Goal: Task Accomplishment & Management: Complete application form

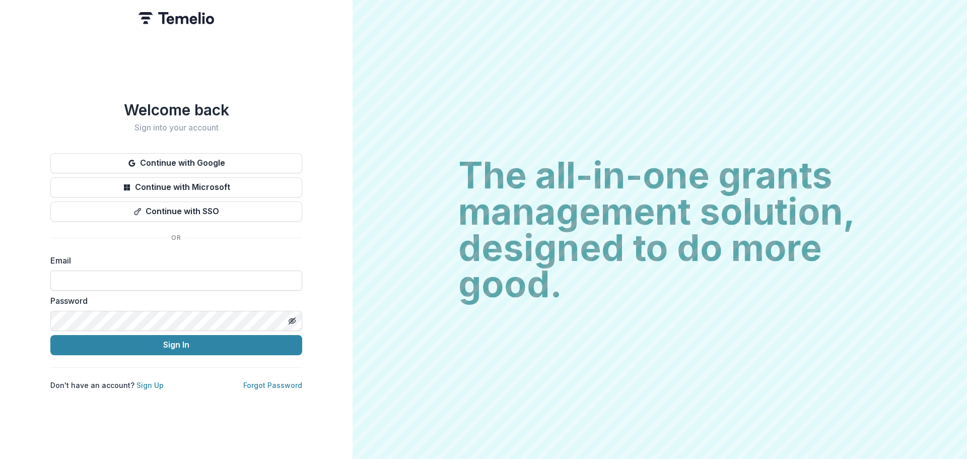
click at [121, 279] on input at bounding box center [176, 281] width 252 height 20
type input "**********"
click at [148, 282] on input at bounding box center [176, 281] width 252 height 20
type input "**********"
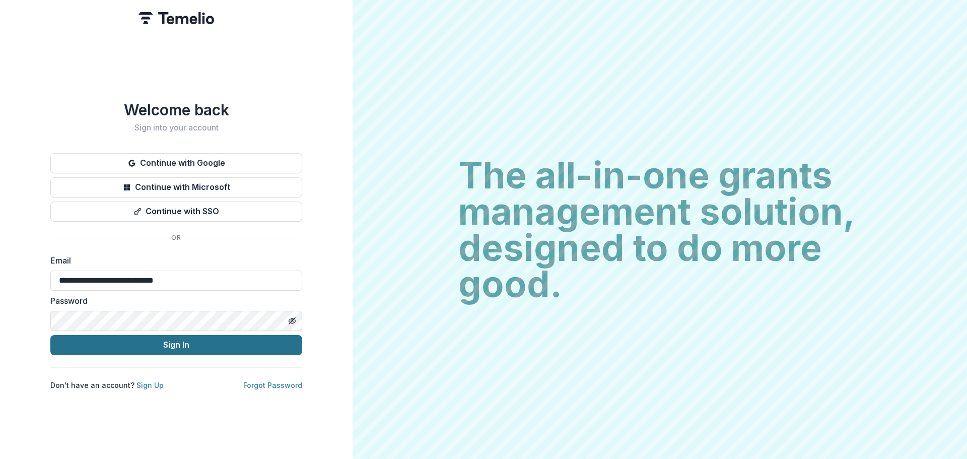
click at [212, 343] on button "Sign In" at bounding box center [176, 345] width 252 height 20
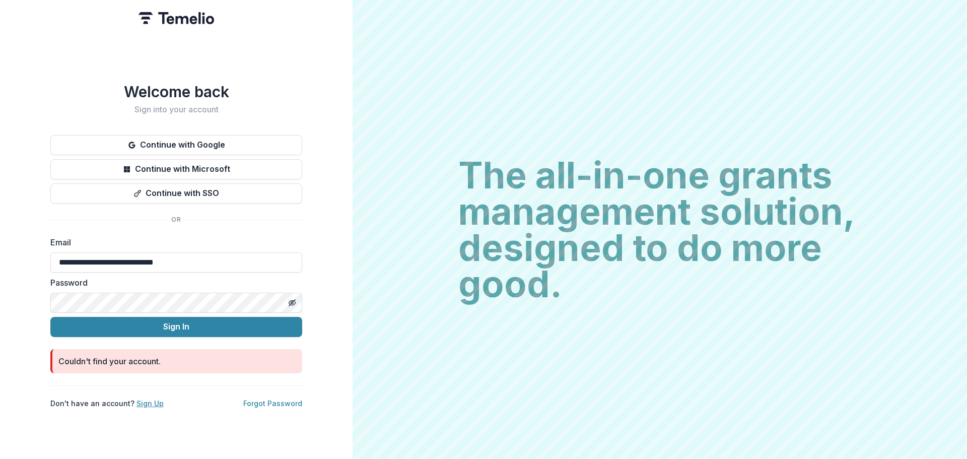
click at [145, 401] on link "Sign Up" at bounding box center [150, 403] width 27 height 9
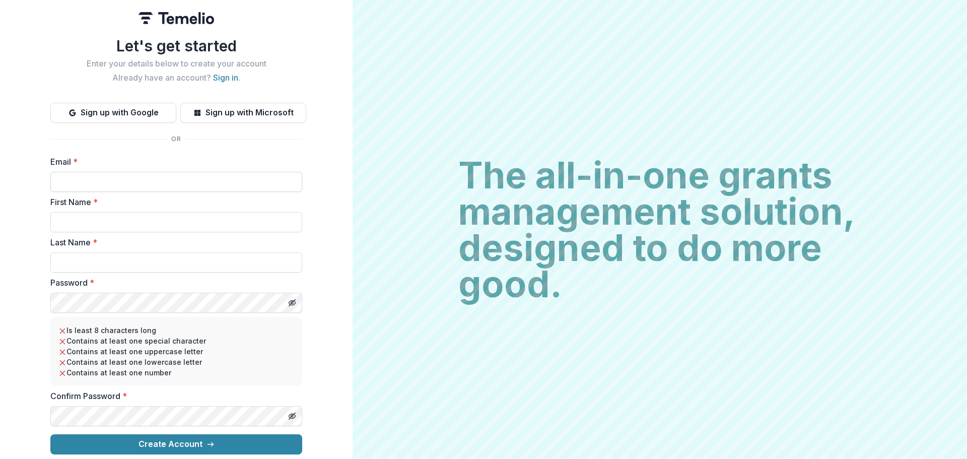
click at [121, 174] on input "Email *" at bounding box center [176, 182] width 252 height 20
type input "**********"
type input "****"
click at [0, 277] on div "**********" at bounding box center [176, 229] width 353 height 459
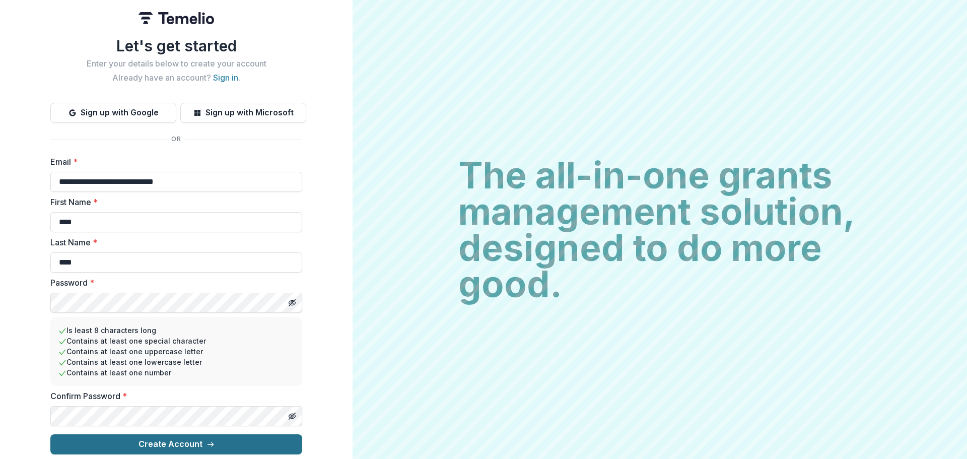
click at [148, 439] on button "Create Account" at bounding box center [176, 444] width 252 height 20
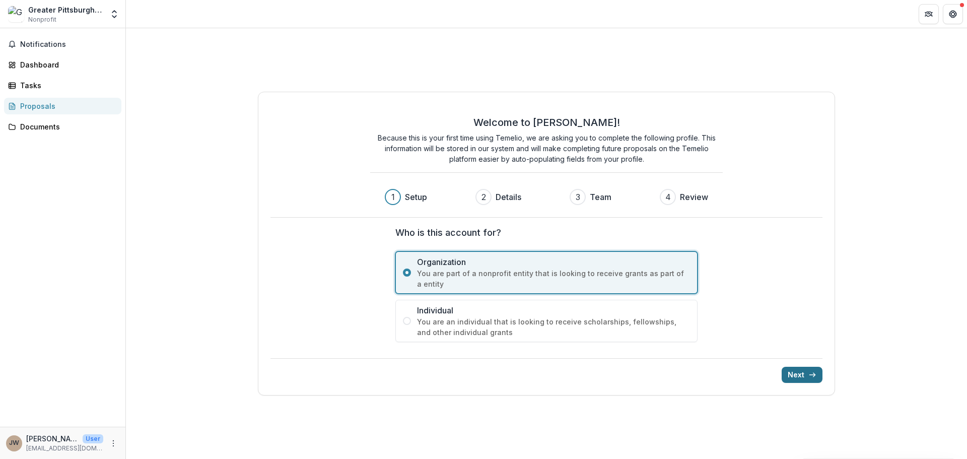
click at [801, 376] on button "Next" at bounding box center [802, 375] width 41 height 16
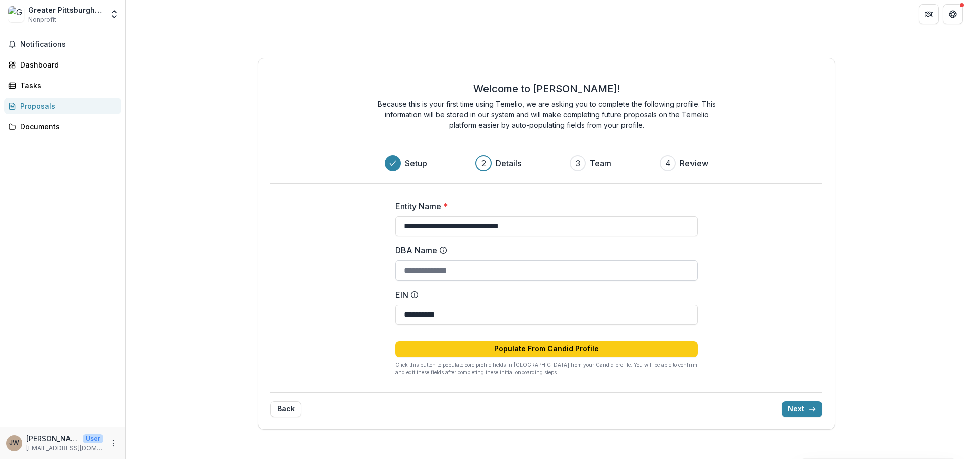
click at [485, 272] on input "DBA Name" at bounding box center [547, 270] width 302 height 20
drag, startPoint x: 329, startPoint y: 264, endPoint x: 509, endPoint y: 176, distance: 200.3
click at [329, 265] on div "**********" at bounding box center [547, 244] width 578 height 372
click at [800, 407] on button "Next" at bounding box center [802, 409] width 41 height 16
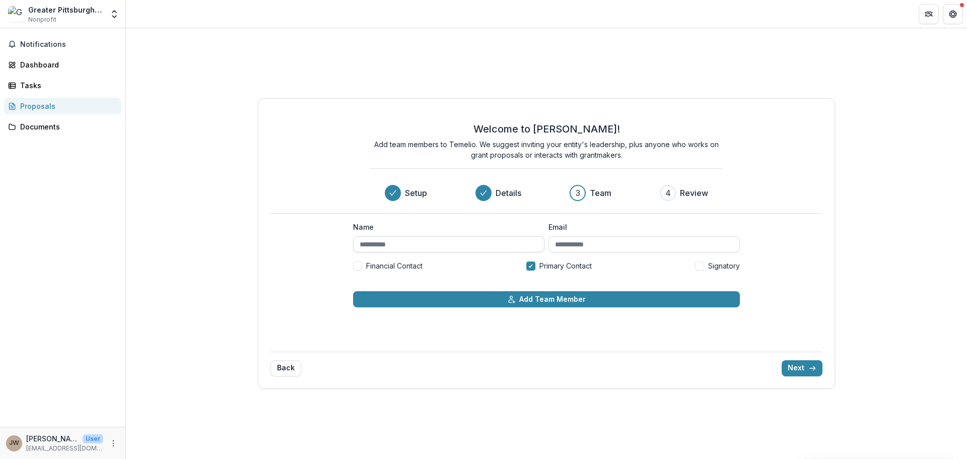
click at [420, 241] on input "Name" at bounding box center [448, 244] width 191 height 16
type input "*********"
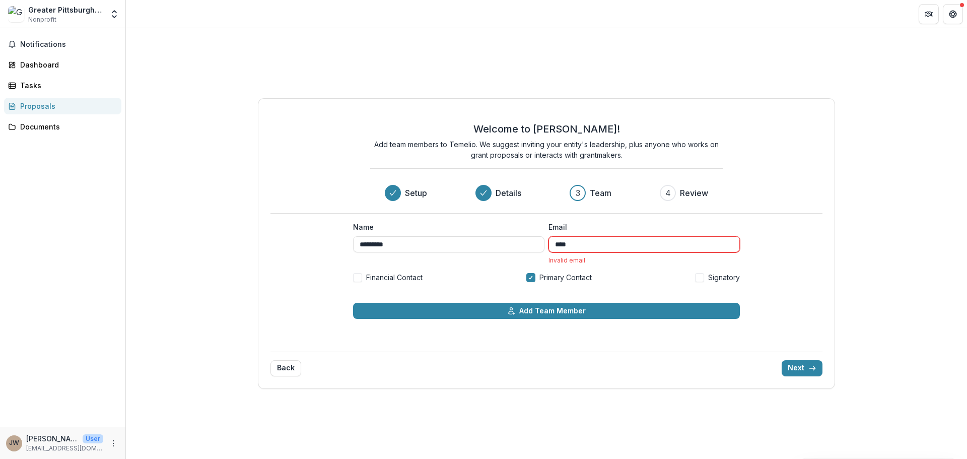
type input "**********"
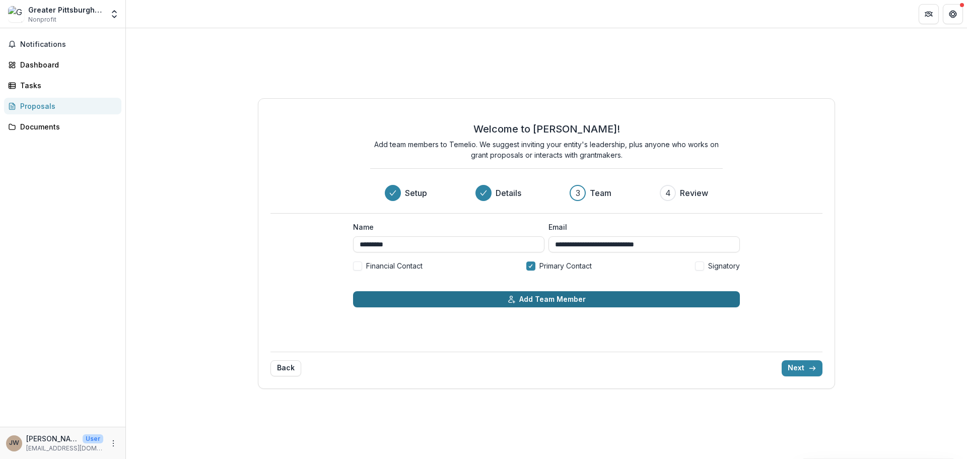
click at [564, 300] on button "Add Team Member" at bounding box center [546, 299] width 387 height 16
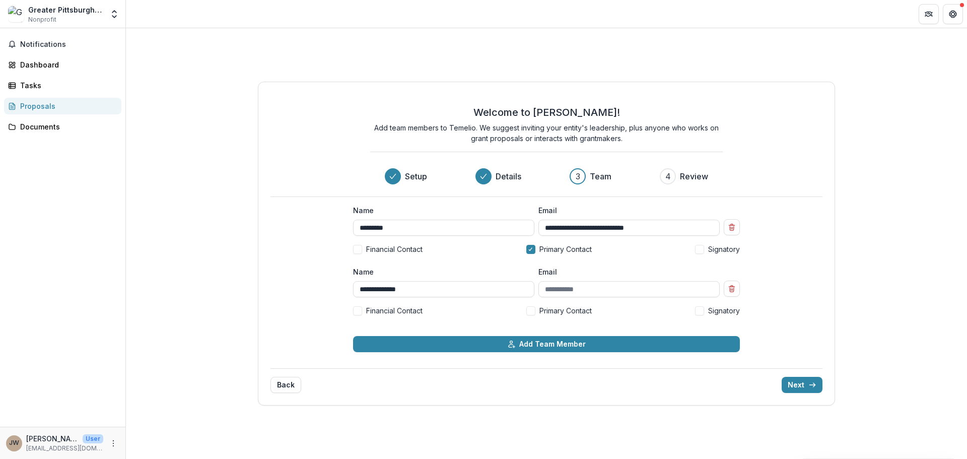
type input "**********"
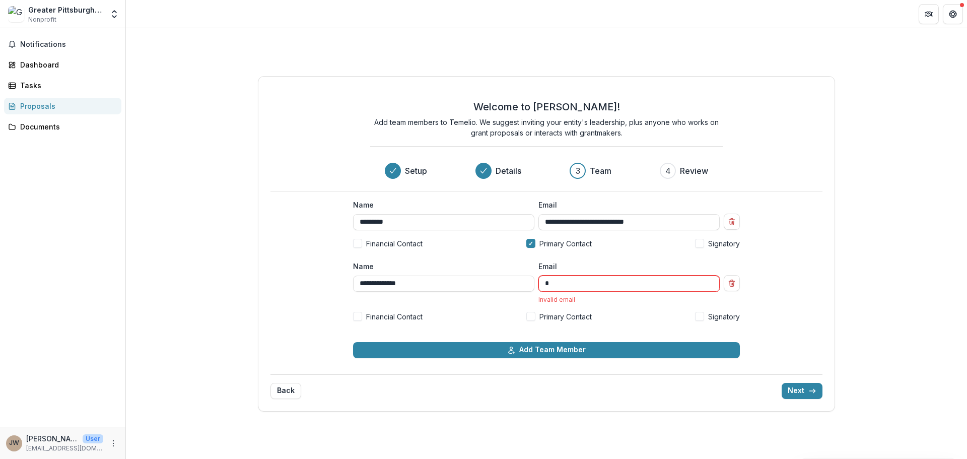
type input "**********"
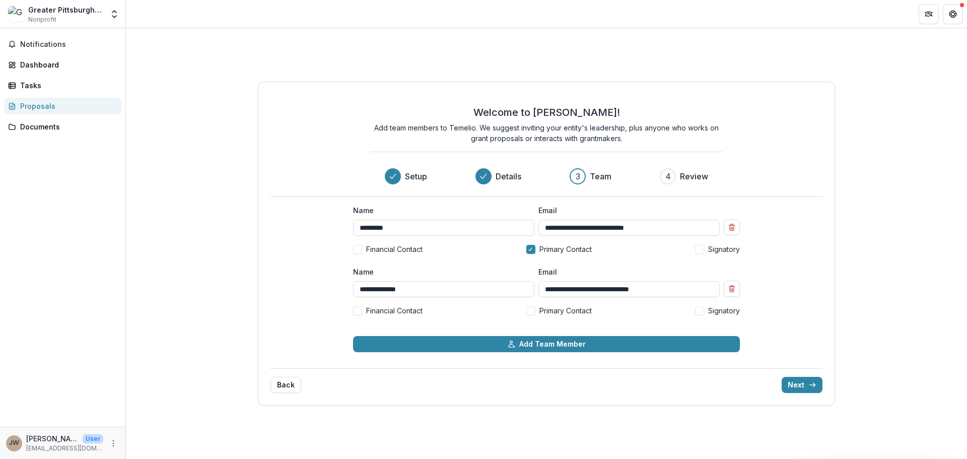
click at [703, 310] on span at bounding box center [699, 310] width 9 height 9
click at [605, 345] on button "Add Team Member" at bounding box center [546, 344] width 387 height 16
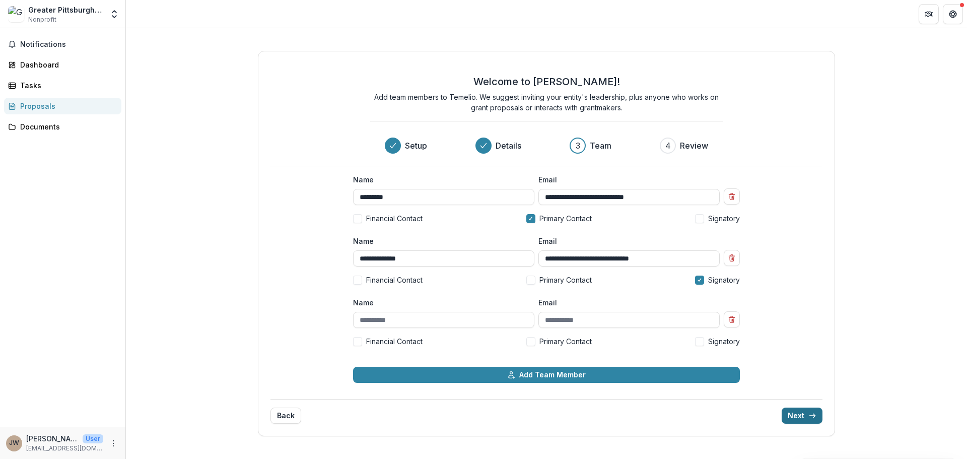
click at [804, 415] on button "Next" at bounding box center [802, 416] width 41 height 16
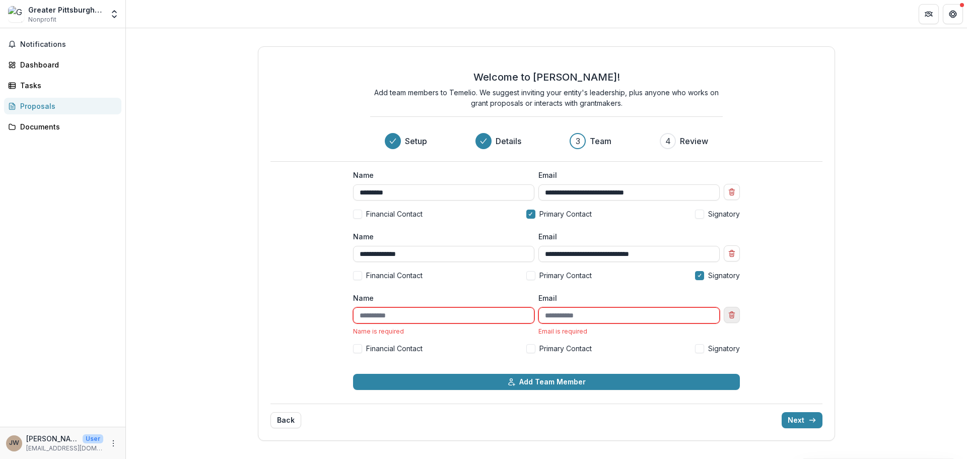
click at [728, 318] on icon "Remove team member" at bounding box center [732, 315] width 8 height 8
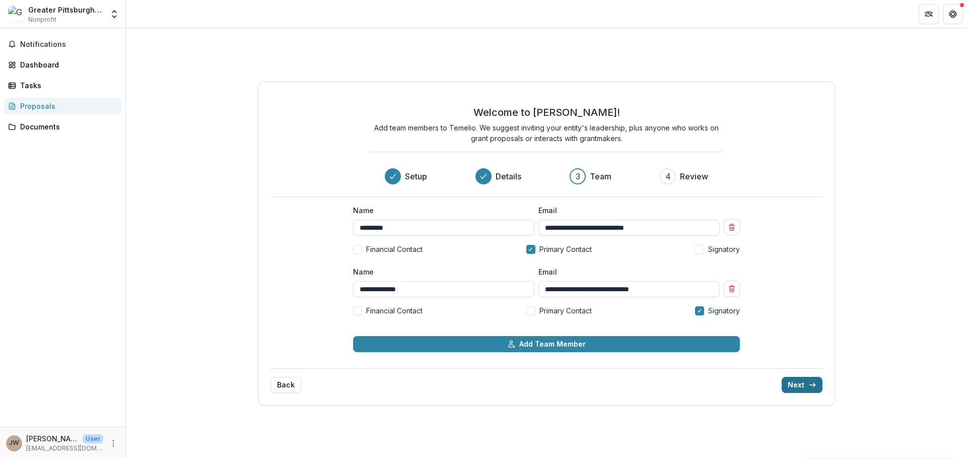
click at [801, 383] on button "Next" at bounding box center [802, 385] width 41 height 16
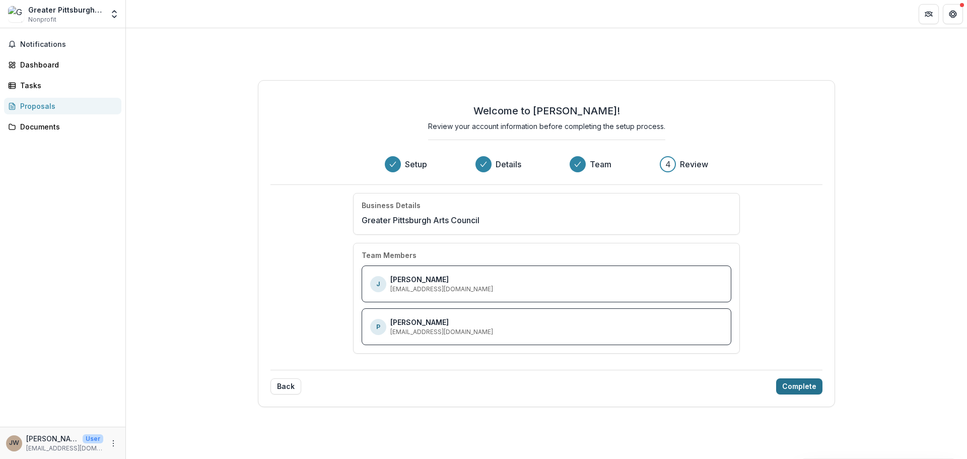
click at [801, 391] on button "Complete" at bounding box center [799, 386] width 46 height 16
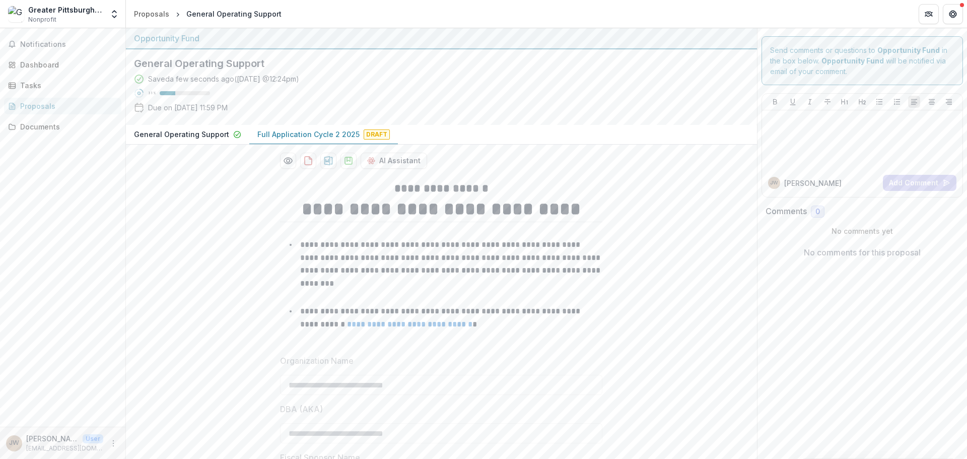
drag, startPoint x: 230, startPoint y: 339, endPoint x: 234, endPoint y: 107, distance: 231.8
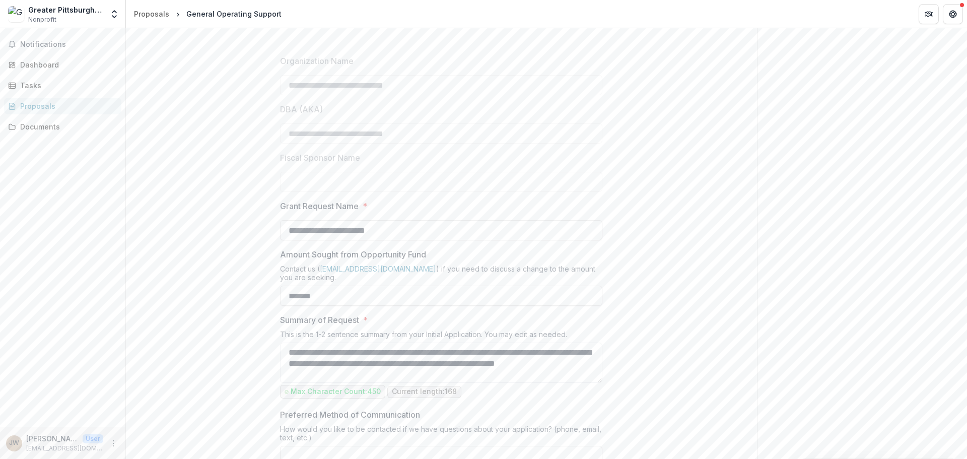
scroll to position [302, 0]
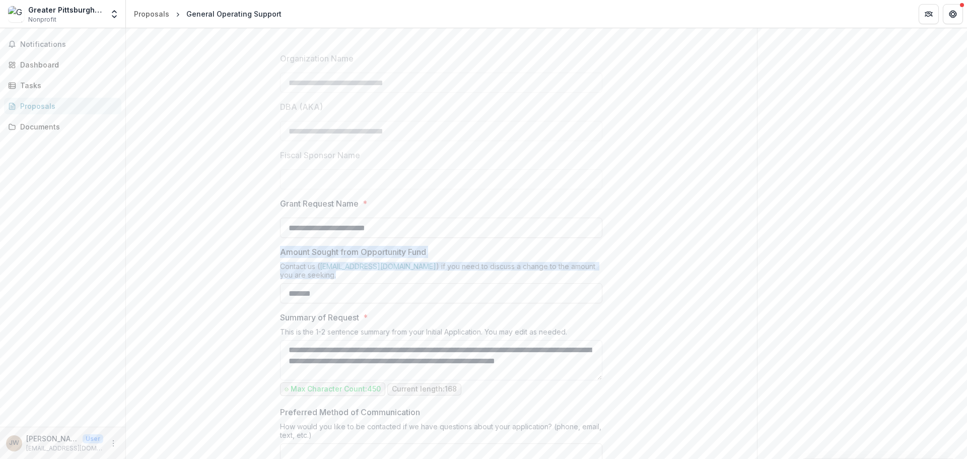
drag, startPoint x: 332, startPoint y: 276, endPoint x: 260, endPoint y: 251, distance: 76.0
copy div "Amount Sought from Opportunity Fund Contact us ( info@theopportunityfund.org ) …"
drag, startPoint x: 325, startPoint y: 295, endPoint x: 250, endPoint y: 292, distance: 75.1
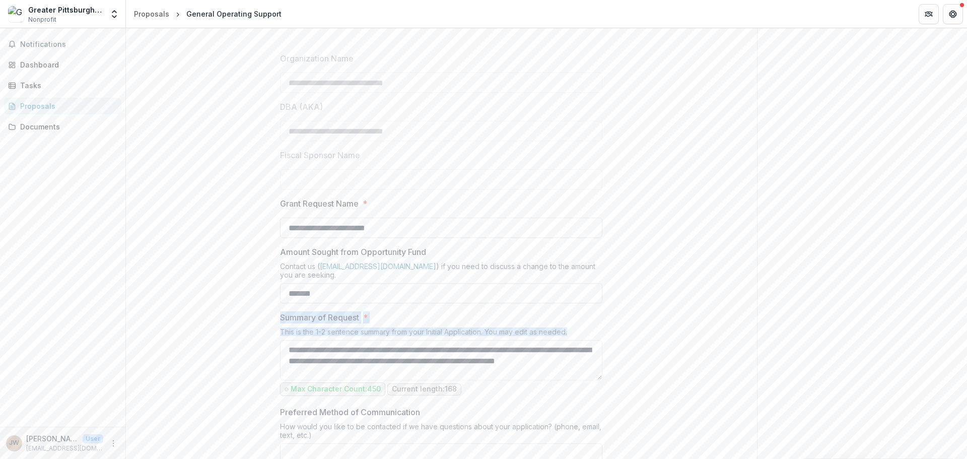
drag, startPoint x: 576, startPoint y: 335, endPoint x: 275, endPoint y: 316, distance: 301.9
drag, startPoint x: 336, startPoint y: 371, endPoint x: 286, endPoint y: 353, distance: 52.6
click at [286, 353] on textarea "**********" at bounding box center [441, 360] width 322 height 40
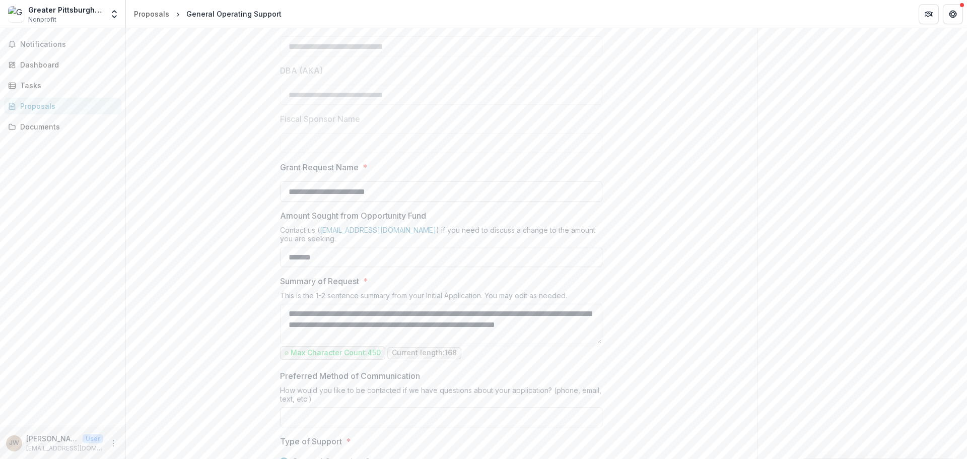
scroll to position [453, 0]
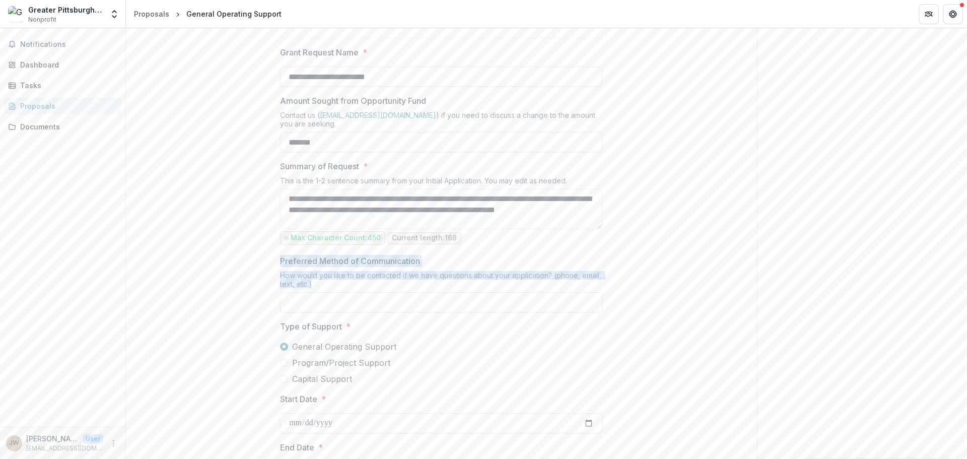
drag, startPoint x: 318, startPoint y: 286, endPoint x: 267, endPoint y: 262, distance: 56.3
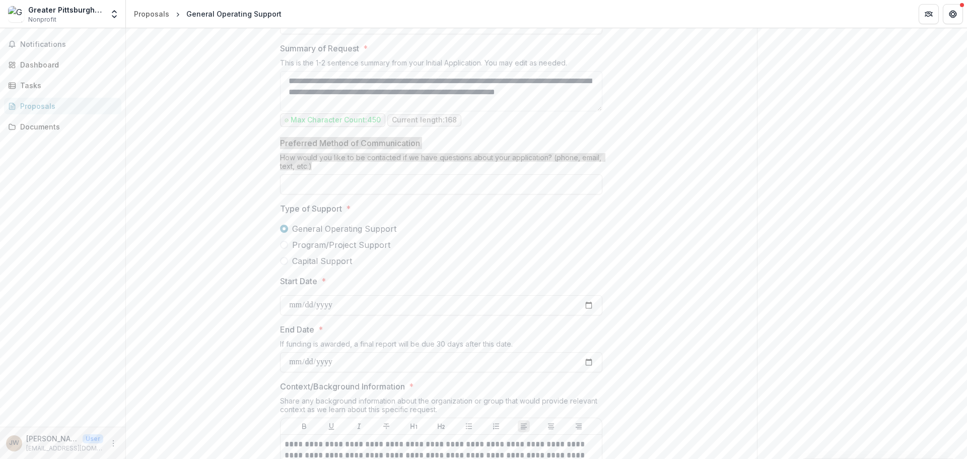
scroll to position [554, 0]
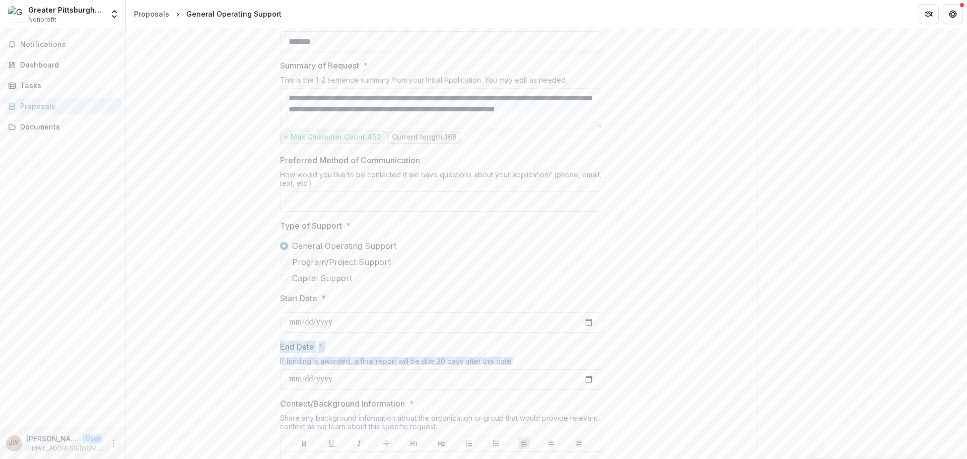
drag, startPoint x: 519, startPoint y: 356, endPoint x: 238, endPoint y: 346, distance: 281.3
copy div "End Date * If funding is awarded, a final report will be due 30 days after this…"
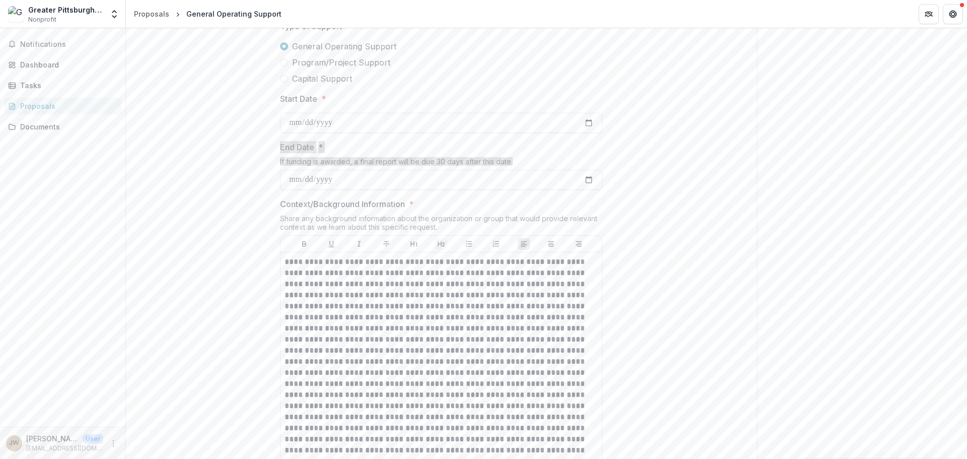
scroll to position [756, 0]
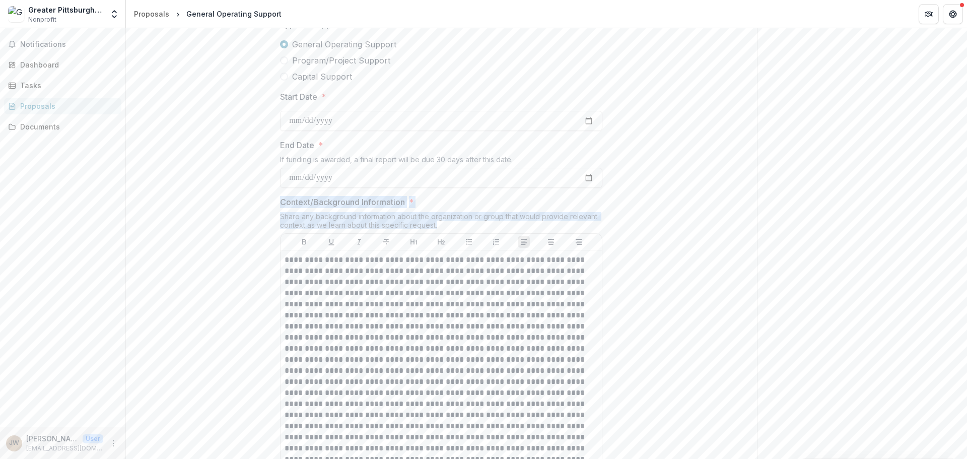
drag, startPoint x: 444, startPoint y: 224, endPoint x: 297, endPoint y: 205, distance: 148.9
copy div "Context/Background Information * Share any background information about the org…"
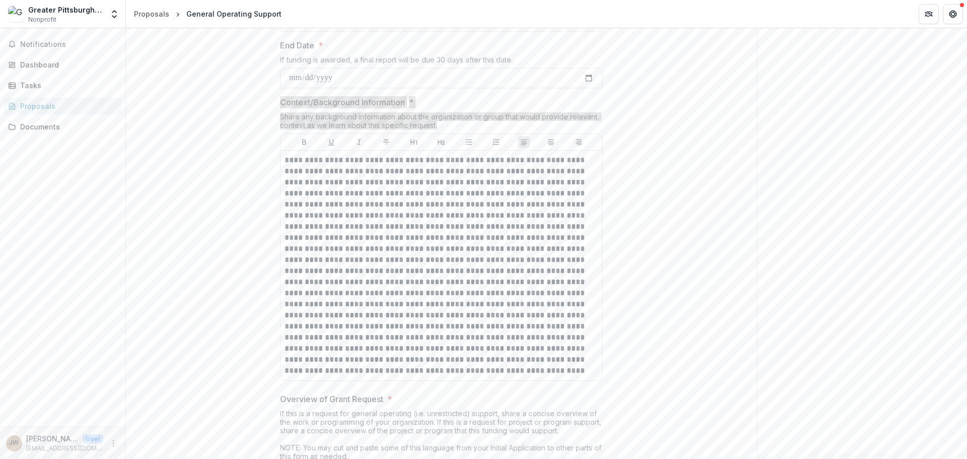
scroll to position [857, 0]
drag, startPoint x: 402, startPoint y: 370, endPoint x: 299, endPoint y: 176, distance: 220.0
click at [299, 176] on p at bounding box center [441, 265] width 313 height 222
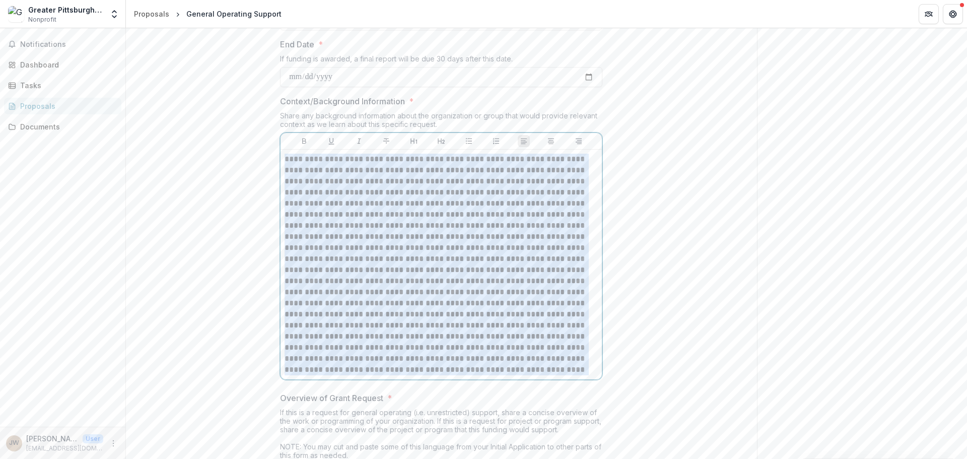
drag, startPoint x: 386, startPoint y: 368, endPoint x: 279, endPoint y: 158, distance: 235.7
click at [280, 158] on div at bounding box center [441, 256] width 322 height 247
copy p "**********"
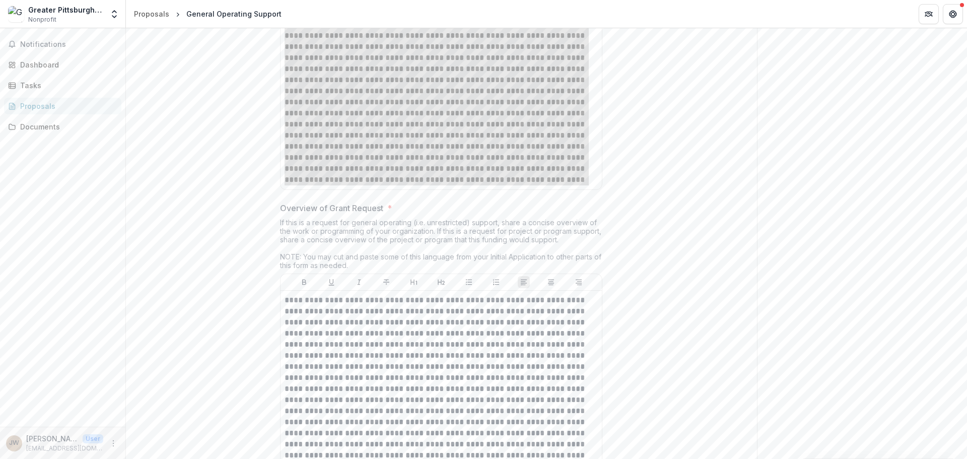
scroll to position [1058, 0]
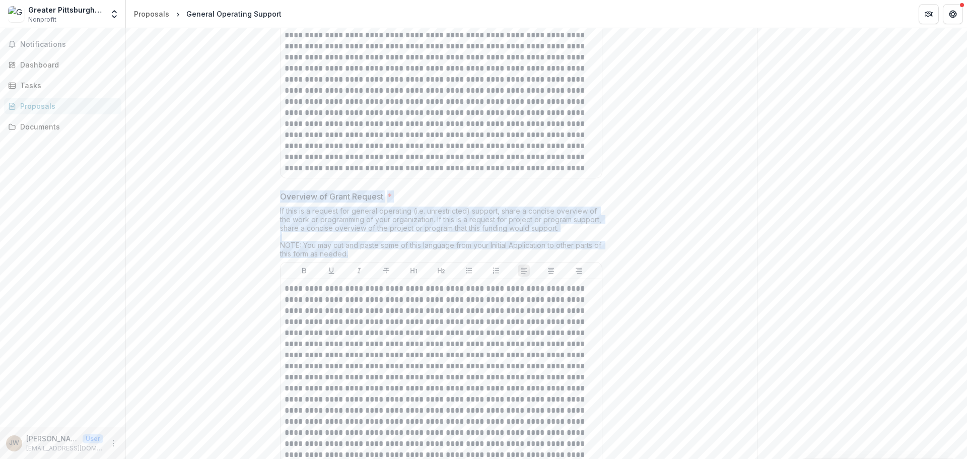
drag, startPoint x: 321, startPoint y: 240, endPoint x: 253, endPoint y: 195, distance: 81.2
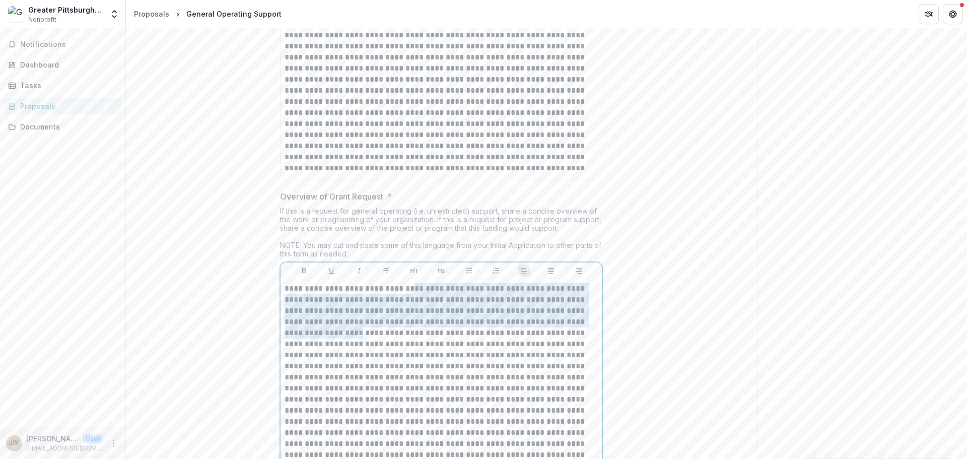
drag, startPoint x: 403, startPoint y: 269, endPoint x: 259, endPoint y: 334, distance: 158.1
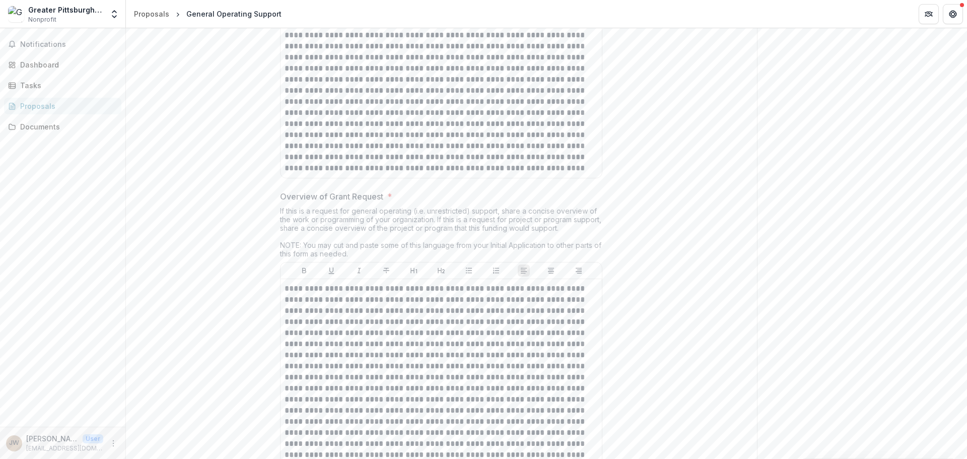
click at [295, 238] on div "If this is a request for general operating (i.e. unrestricted) support, share a…" at bounding box center [441, 234] width 322 height 55
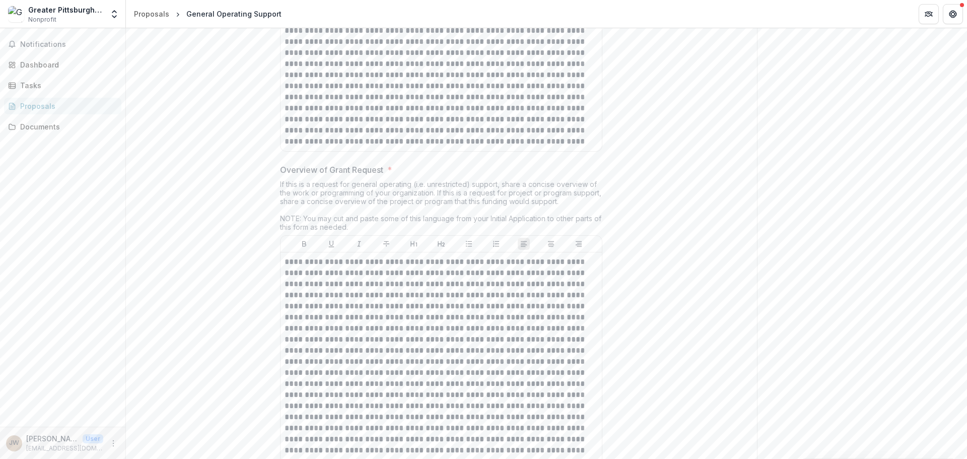
scroll to position [1108, 0]
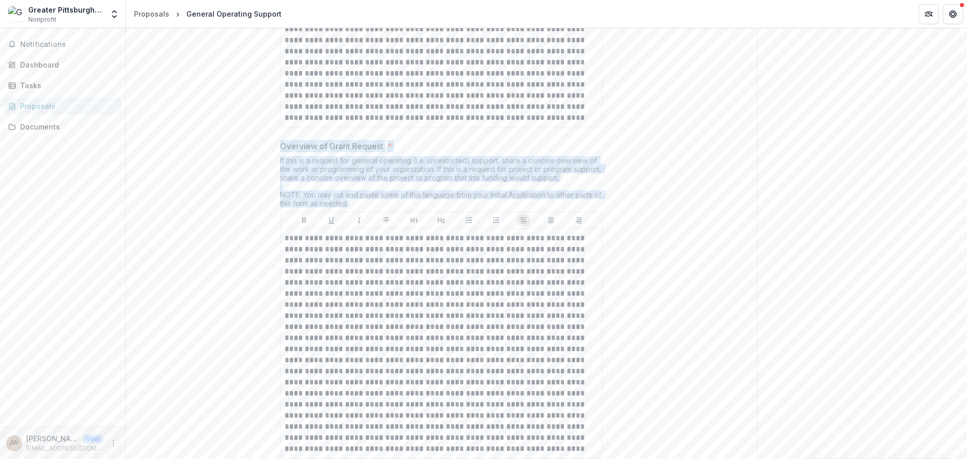
drag, startPoint x: 360, startPoint y: 204, endPoint x: 253, endPoint y: 141, distance: 124.3
copy div "Overview of Grant Request * If this is a request for general operating (i.e. un…"
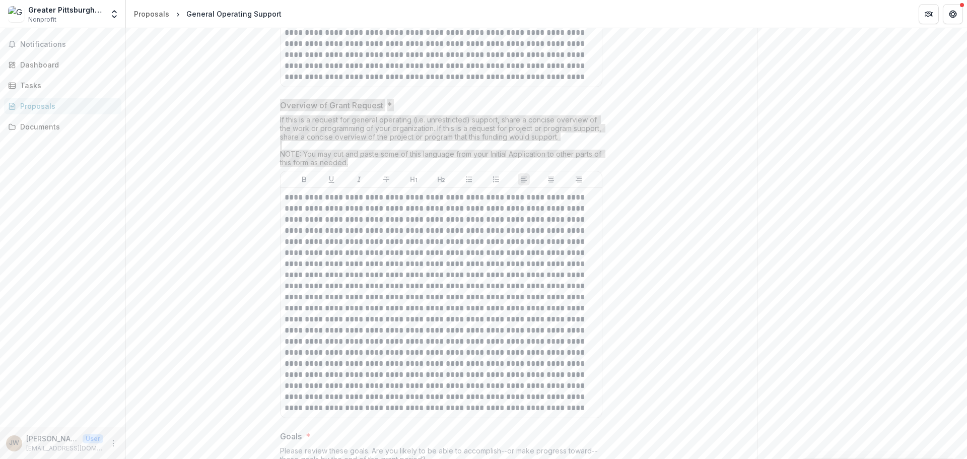
scroll to position [1209, 0]
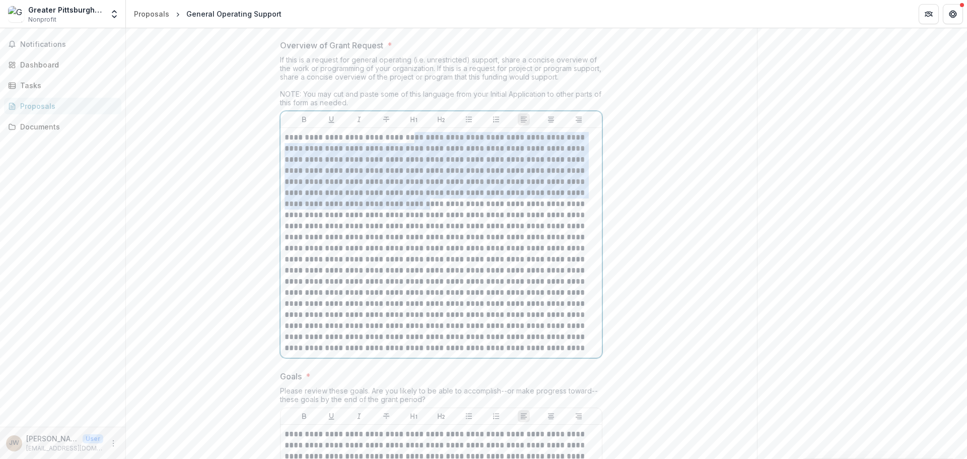
drag, startPoint x: 352, startPoint y: 347, endPoint x: 311, endPoint y: 225, distance: 129.2
click at [300, 211] on p at bounding box center [441, 243] width 313 height 222
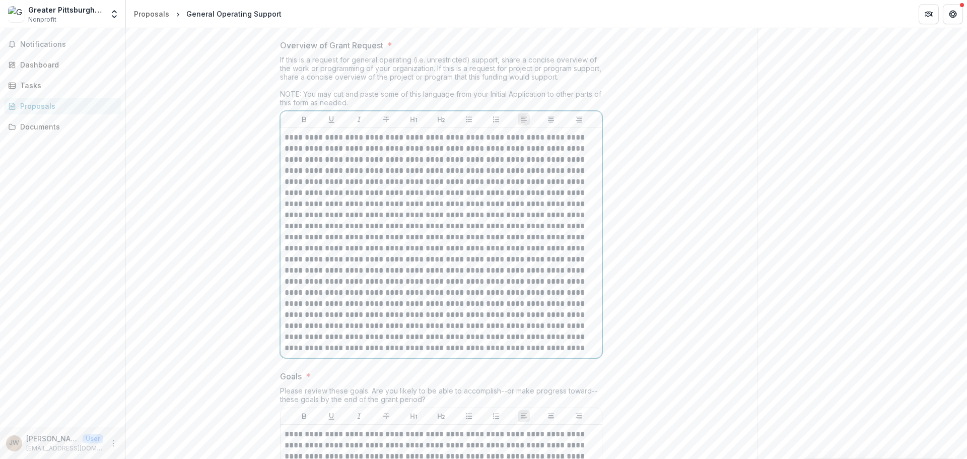
click at [342, 280] on p at bounding box center [441, 243] width 313 height 222
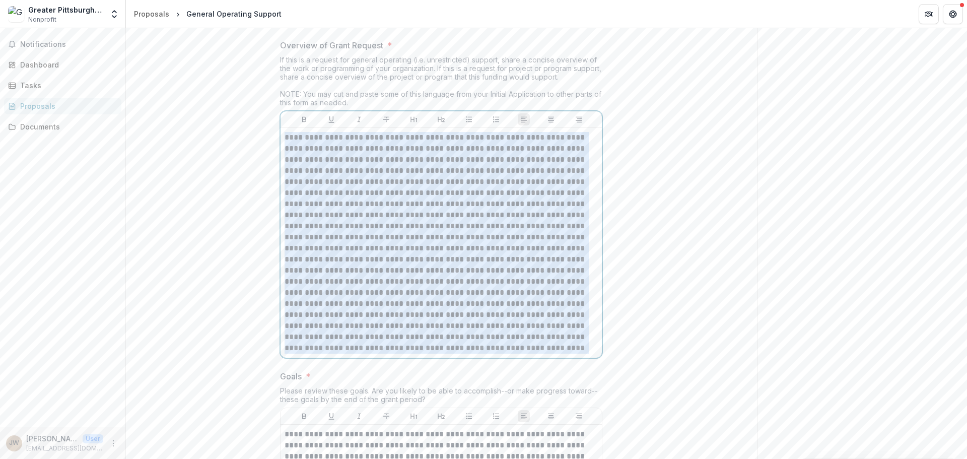
drag, startPoint x: 355, startPoint y: 351, endPoint x: 273, endPoint y: 136, distance: 230.1
copy p "**********"
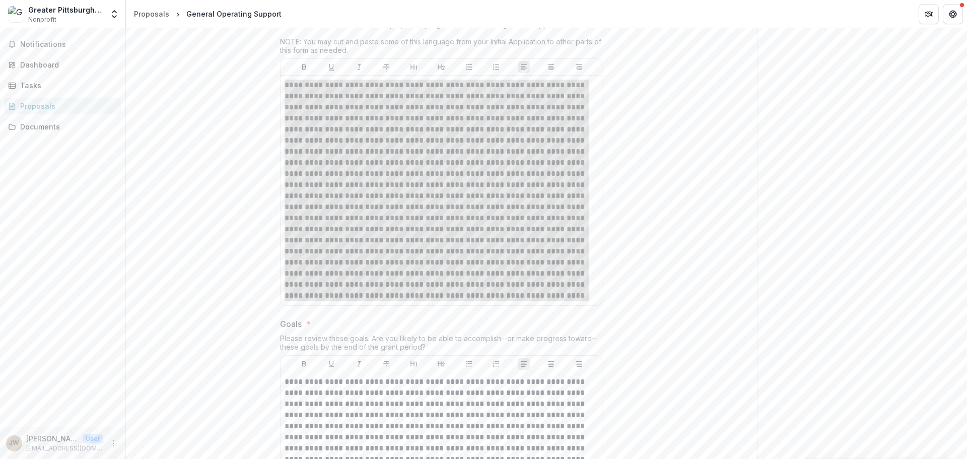
scroll to position [1310, 0]
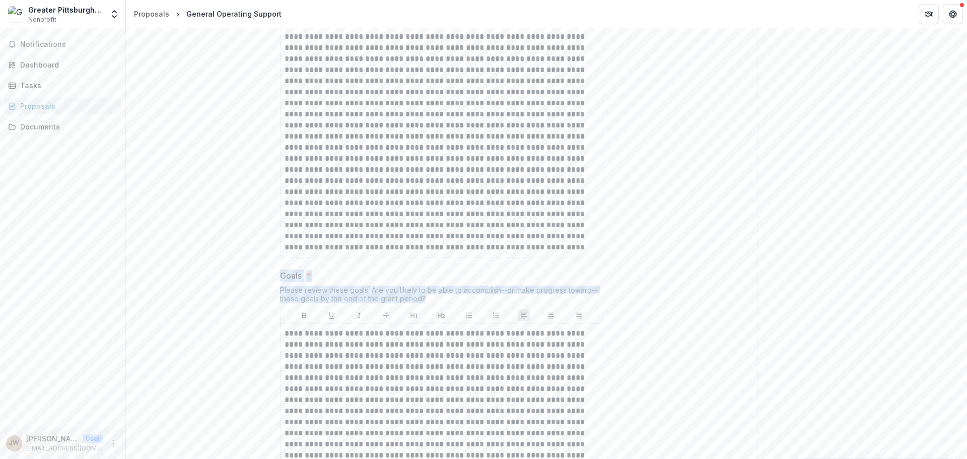
drag, startPoint x: 436, startPoint y: 295, endPoint x: 264, endPoint y: 272, distance: 173.8
copy div "Goals * Please review these goals. Are you likely to be able to accomplish--or …"
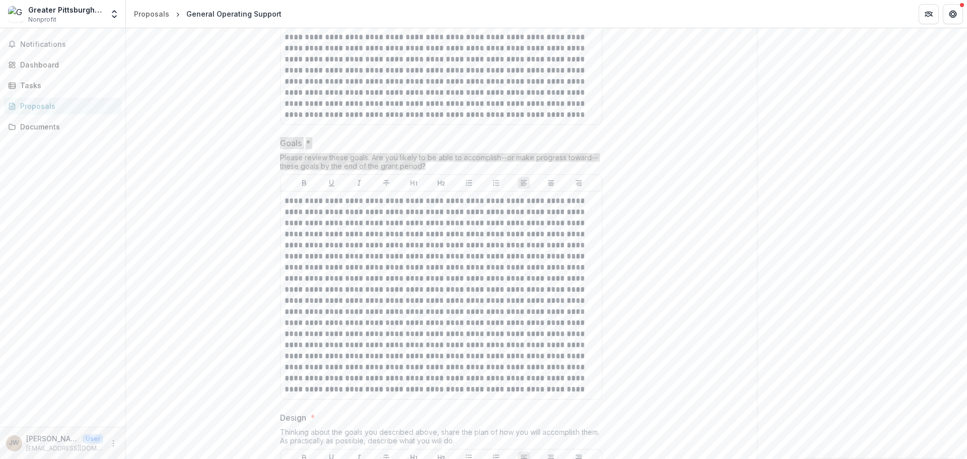
scroll to position [1461, 0]
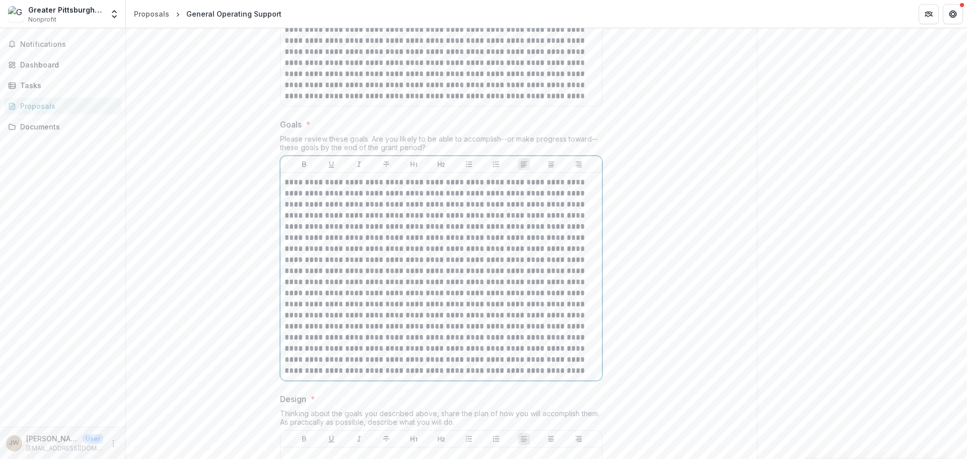
drag, startPoint x: 449, startPoint y: 373, endPoint x: 265, endPoint y: 213, distance: 244.3
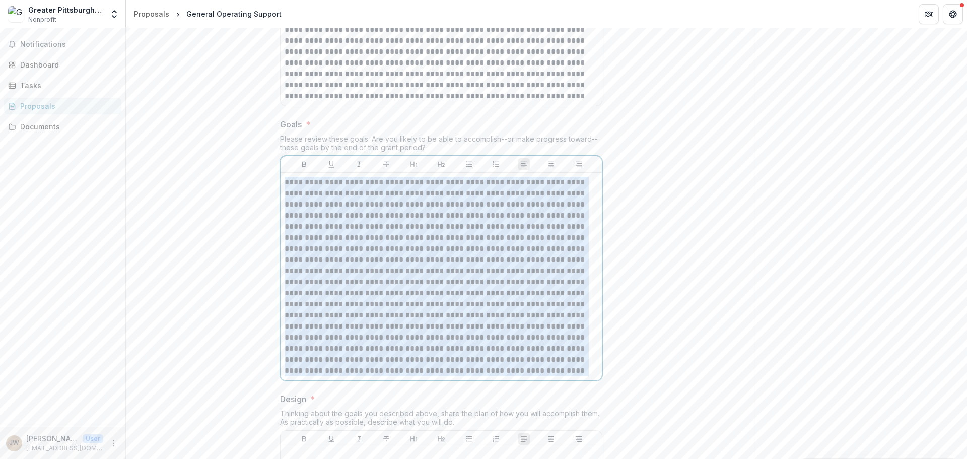
drag, startPoint x: 285, startPoint y: 182, endPoint x: 498, endPoint y: 391, distance: 298.6
copy p "**********"
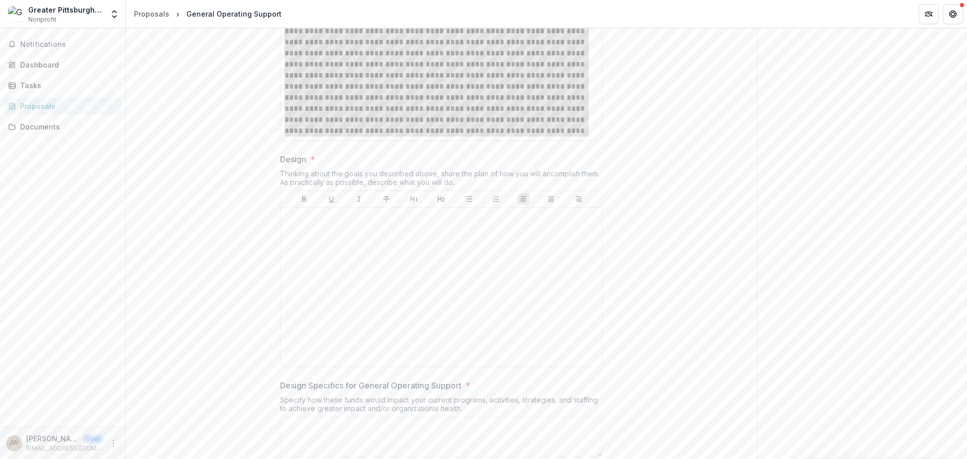
scroll to position [1713, 0]
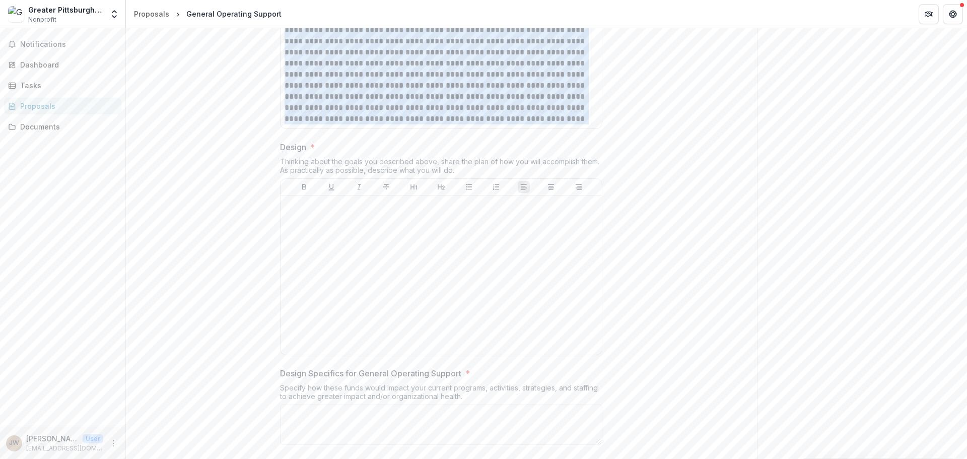
drag, startPoint x: 464, startPoint y: 169, endPoint x: 253, endPoint y: 142, distance: 212.8
copy div "Design * Thinking about the goals you described above, share the plan of how yo…"
drag, startPoint x: 346, startPoint y: 346, endPoint x: 345, endPoint y: 301, distance: 44.9
click at [346, 346] on div at bounding box center [441, 275] width 313 height 151
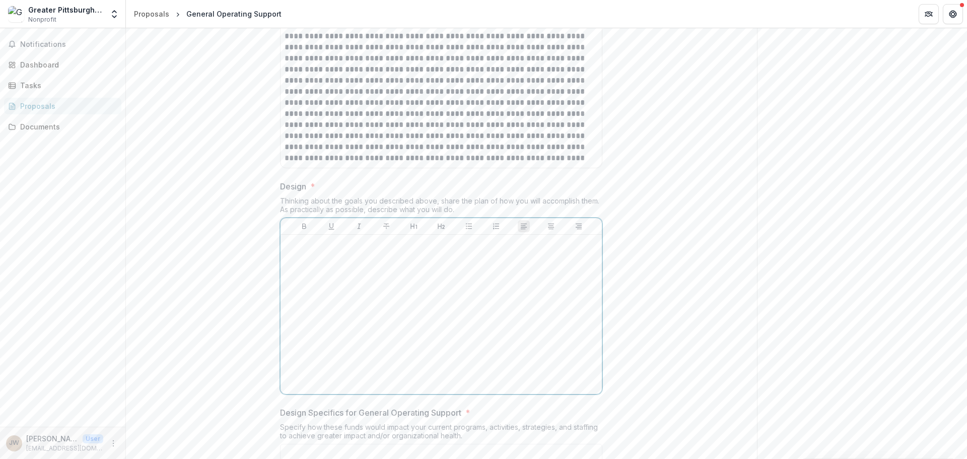
scroll to position [1663, 0]
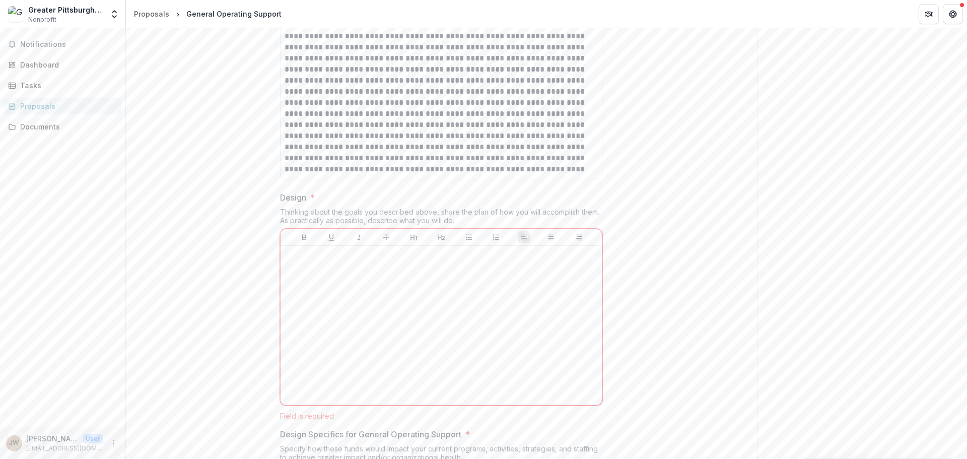
drag, startPoint x: 462, startPoint y: 218, endPoint x: 293, endPoint y: 210, distance: 169.5
copy div "Design * Thinking about the goals you described above, share the plan of how yo…"
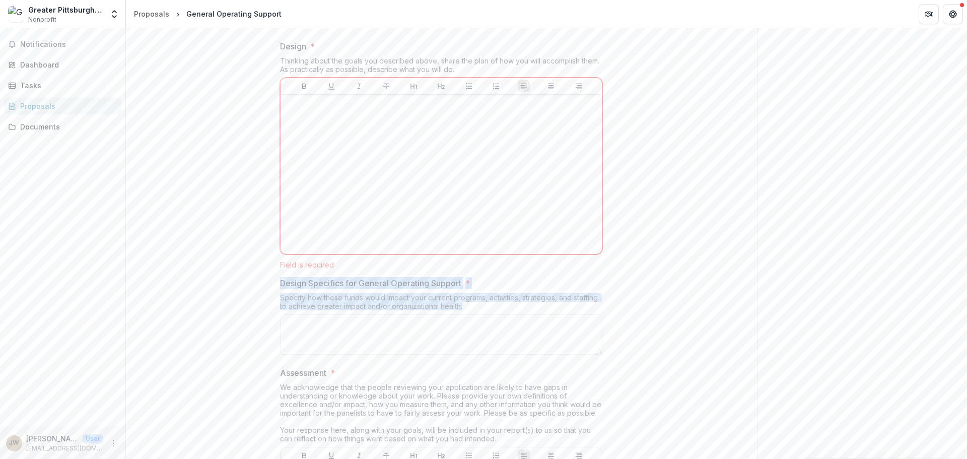
drag, startPoint x: 476, startPoint y: 308, endPoint x: 234, endPoint y: 277, distance: 243.9
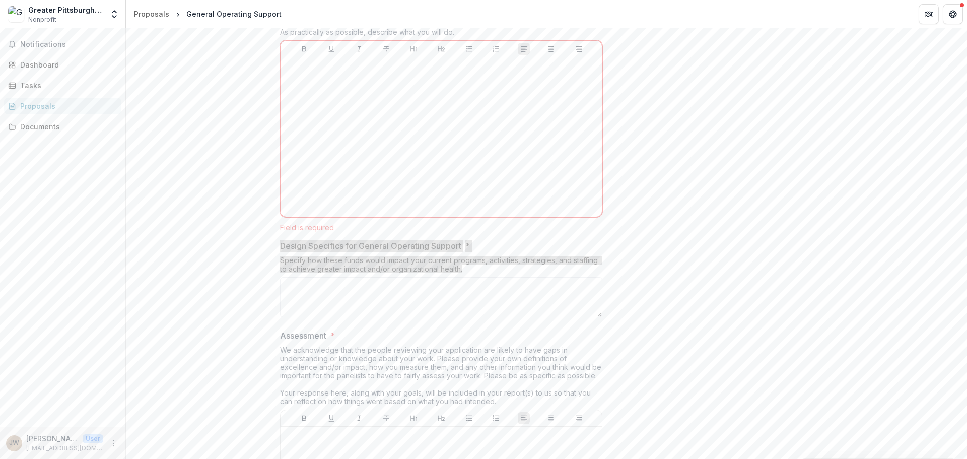
scroll to position [1915, 0]
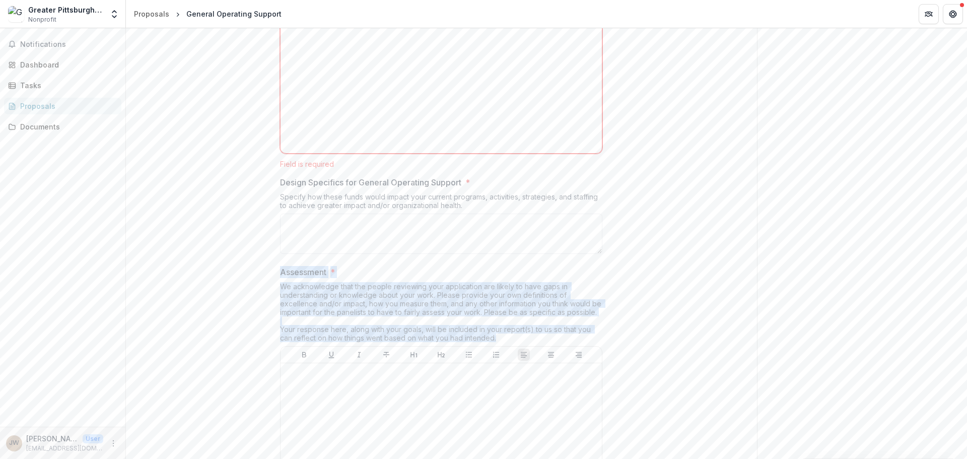
drag, startPoint x: 513, startPoint y: 335, endPoint x: 240, endPoint y: 272, distance: 280.4
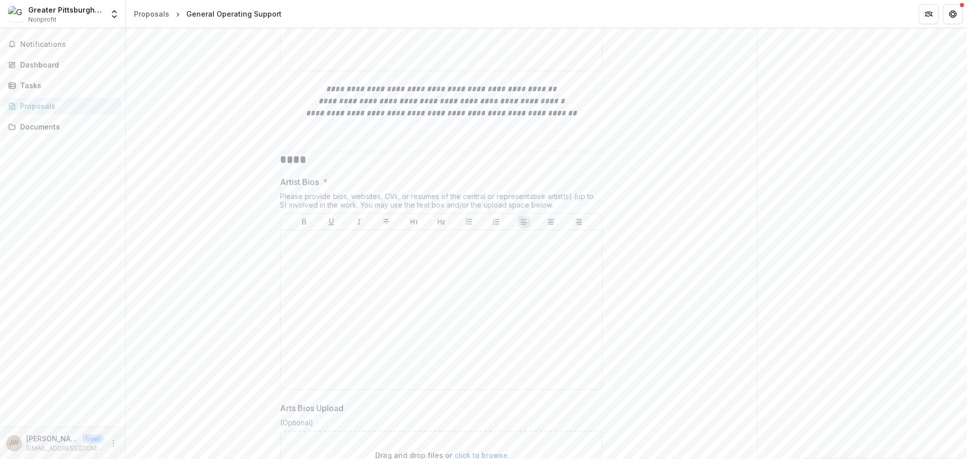
scroll to position [2368, 0]
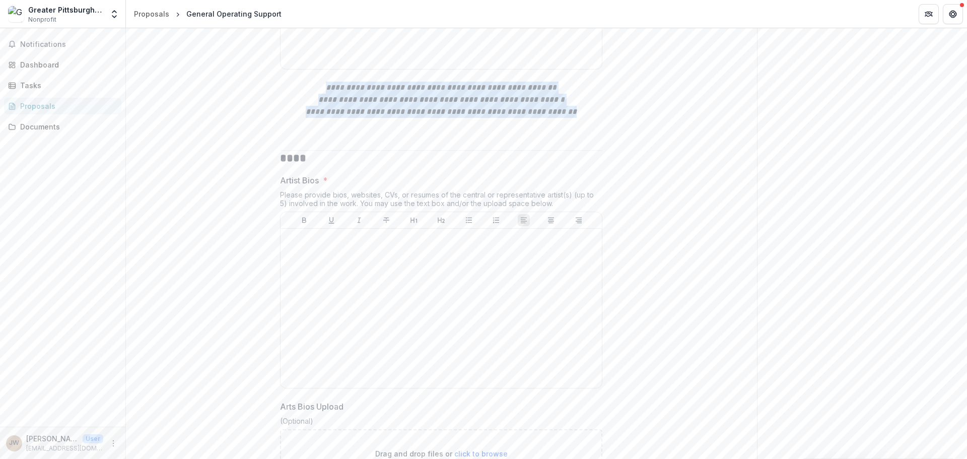
drag, startPoint x: 581, startPoint y: 113, endPoint x: 304, endPoint y: 89, distance: 278.2
click at [304, 89] on p "**********" at bounding box center [441, 100] width 322 height 36
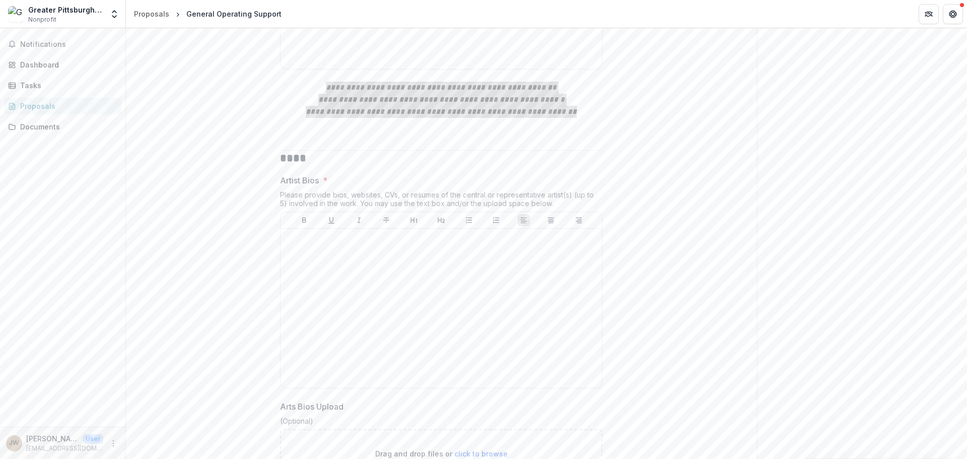
scroll to position [2469, 0]
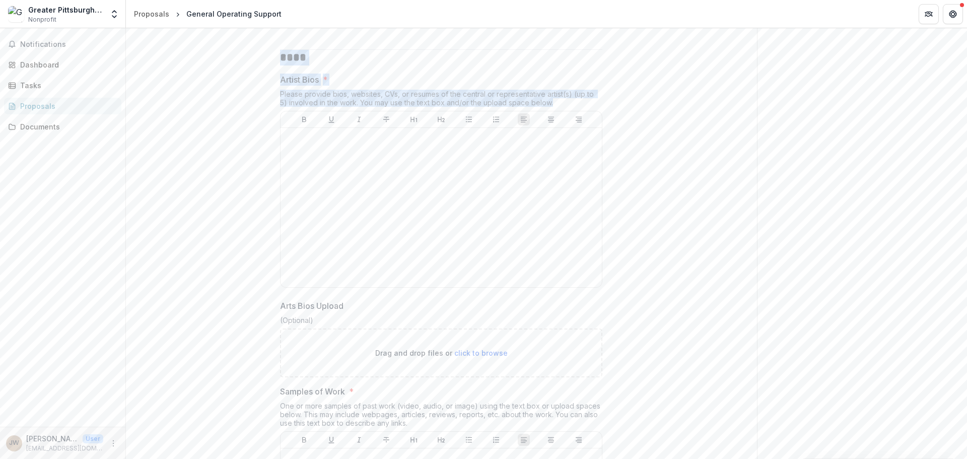
drag, startPoint x: 549, startPoint y: 104, endPoint x: 216, endPoint y: 56, distance: 335.9
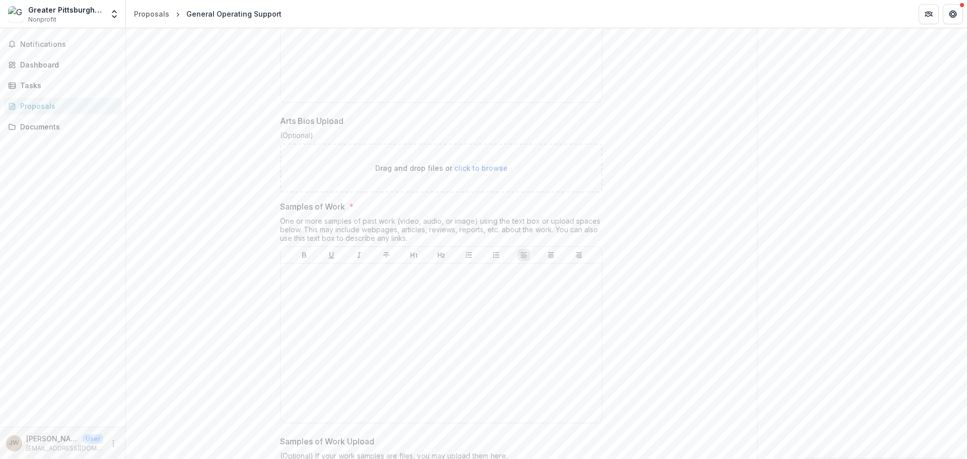
scroll to position [2721, 0]
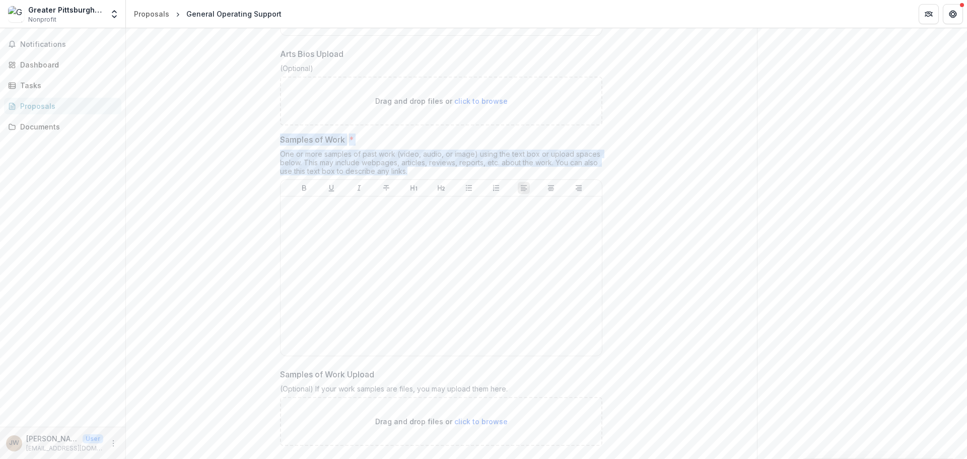
drag, startPoint x: 428, startPoint y: 172, endPoint x: 268, endPoint y: 143, distance: 162.4
click at [268, 143] on div "**********" at bounding box center [441, 224] width 631 height 5545
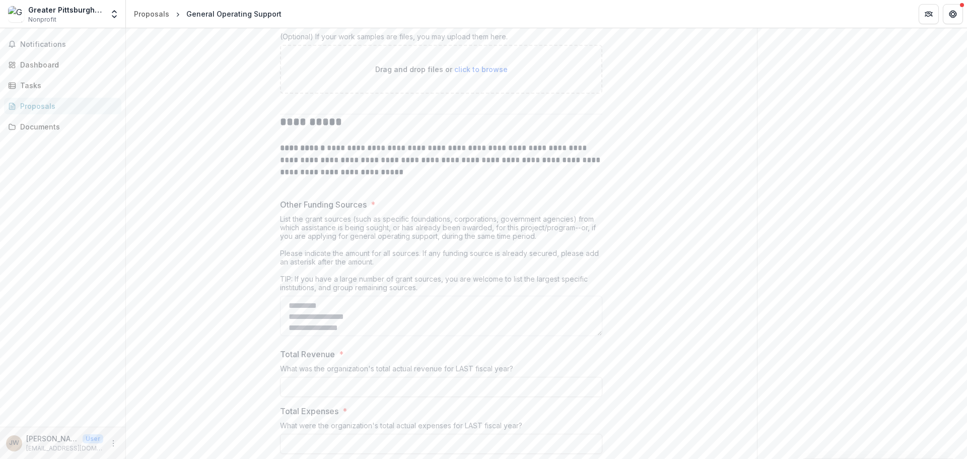
scroll to position [3074, 0]
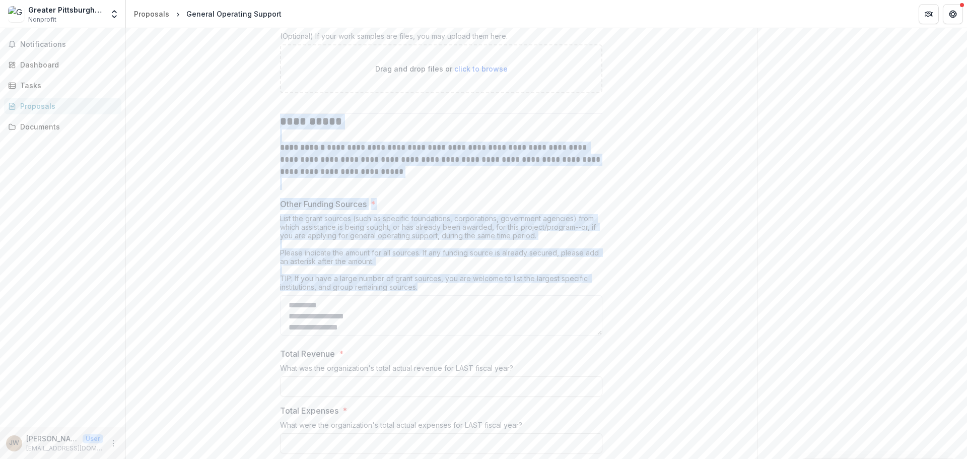
drag, startPoint x: 427, startPoint y: 287, endPoint x: 246, endPoint y: 124, distance: 244.0
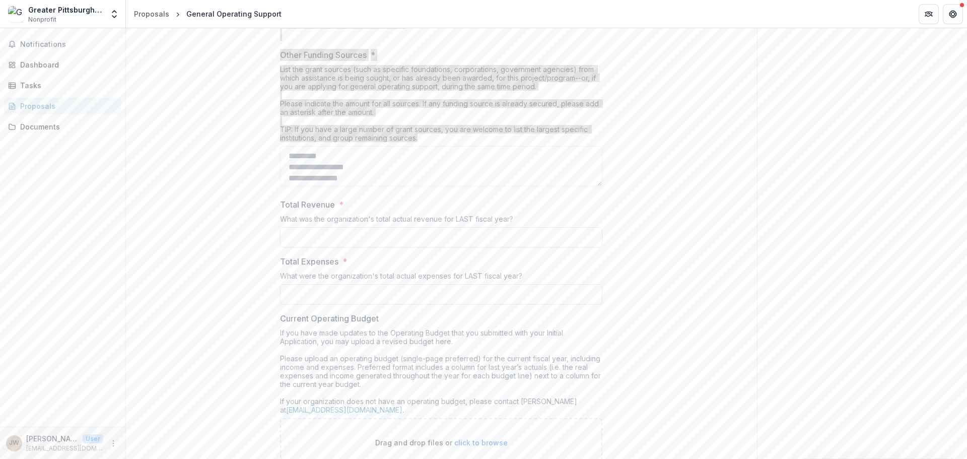
scroll to position [3225, 0]
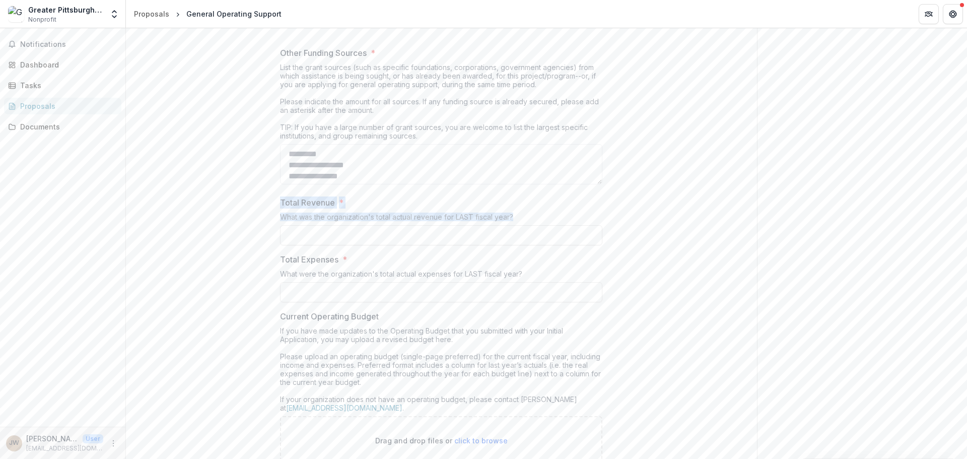
drag, startPoint x: 525, startPoint y: 216, endPoint x: 323, endPoint y: 205, distance: 201.4
drag, startPoint x: 323, startPoint y: 205, endPoint x: 493, endPoint y: 217, distance: 170.3
click at [493, 217] on div "What was the organization's total actual revenue for LAST fiscal year?" at bounding box center [441, 219] width 322 height 13
drag, startPoint x: 523, startPoint y: 215, endPoint x: 214, endPoint y: 203, distance: 309.1
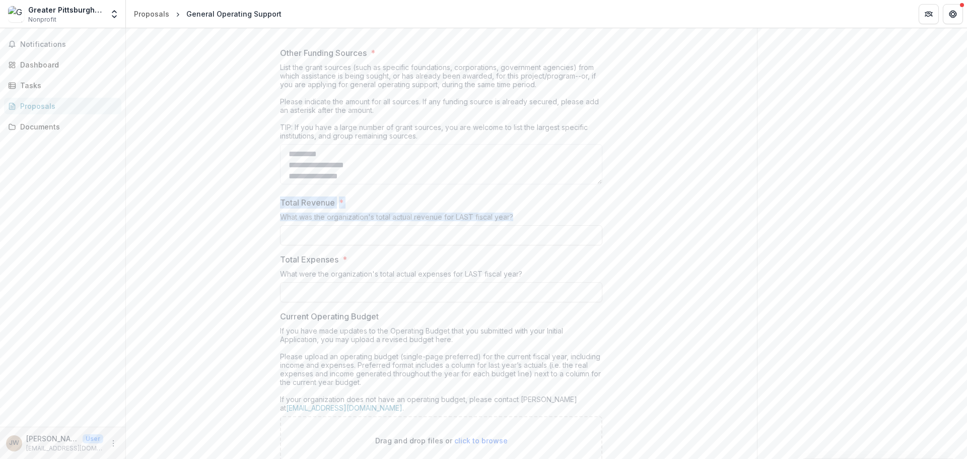
drag, startPoint x: 542, startPoint y: 274, endPoint x: 248, endPoint y: 259, distance: 294.1
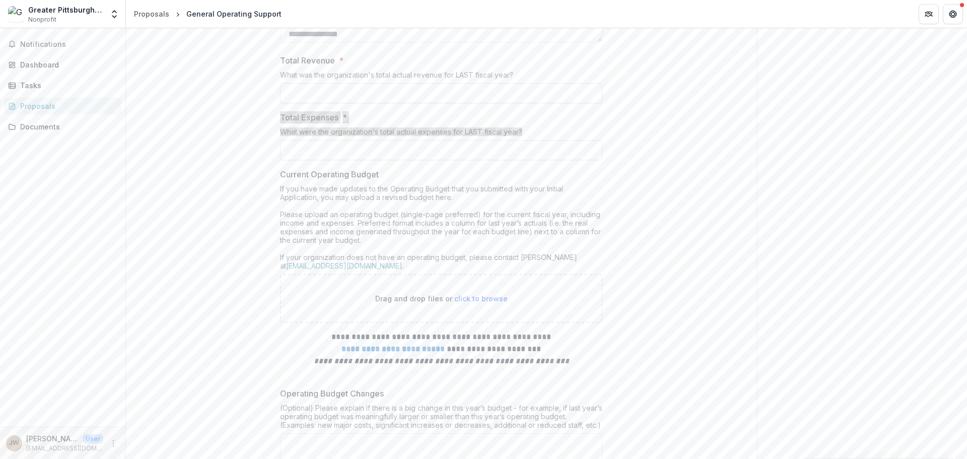
scroll to position [3376, 0]
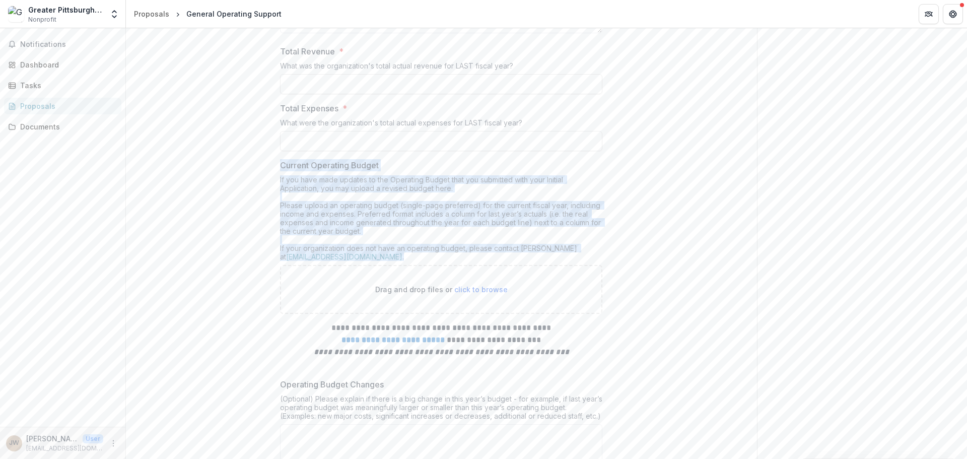
drag, startPoint x: 409, startPoint y: 255, endPoint x: 269, endPoint y: 166, distance: 165.8
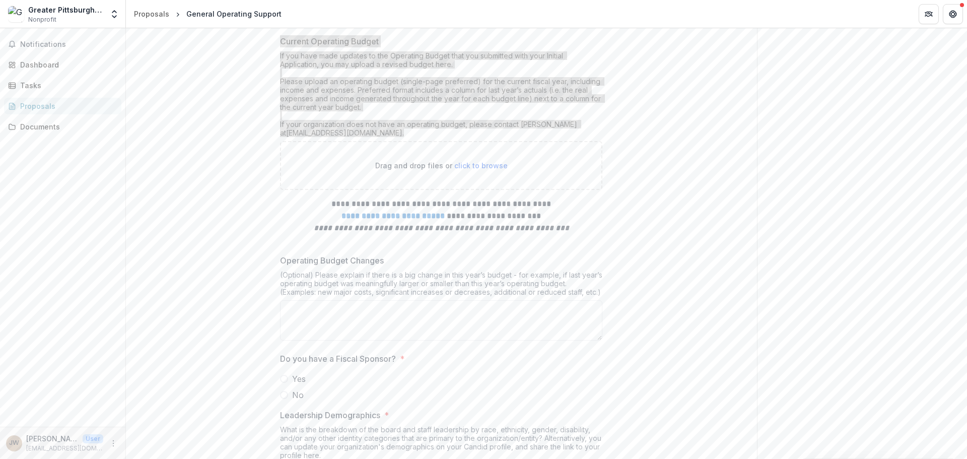
scroll to position [3527, 0]
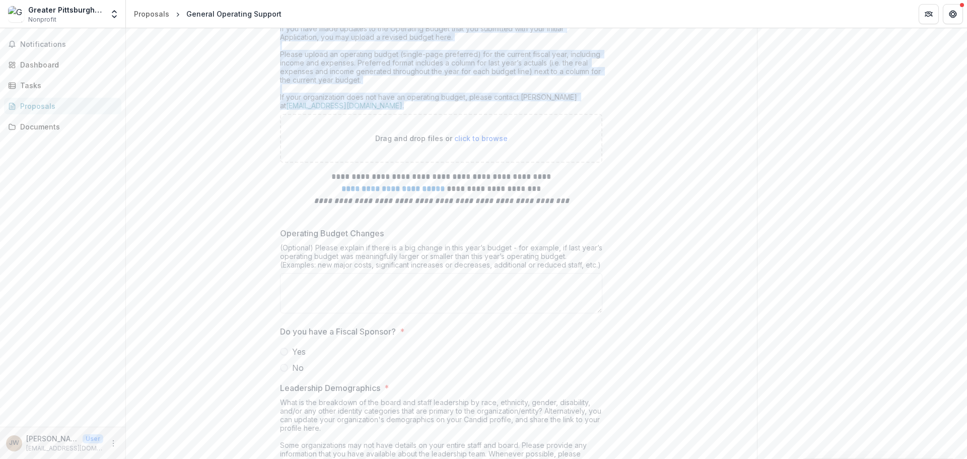
drag, startPoint x: 613, startPoint y: 264, endPoint x: 264, endPoint y: 231, distance: 350.8
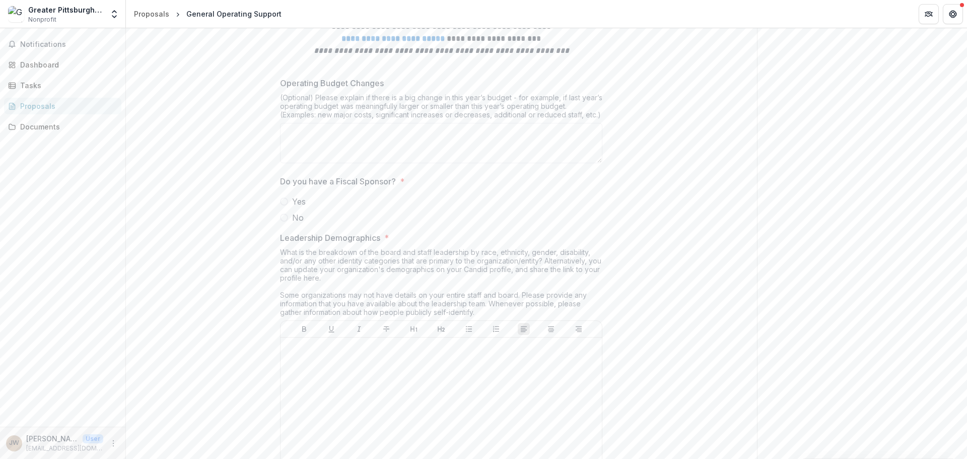
scroll to position [3678, 0]
drag, startPoint x: 418, startPoint y: 181, endPoint x: 248, endPoint y: 181, distance: 169.8
click at [289, 213] on label "No" at bounding box center [441, 217] width 322 height 12
drag, startPoint x: 415, startPoint y: 181, endPoint x: 205, endPoint y: 186, distance: 210.2
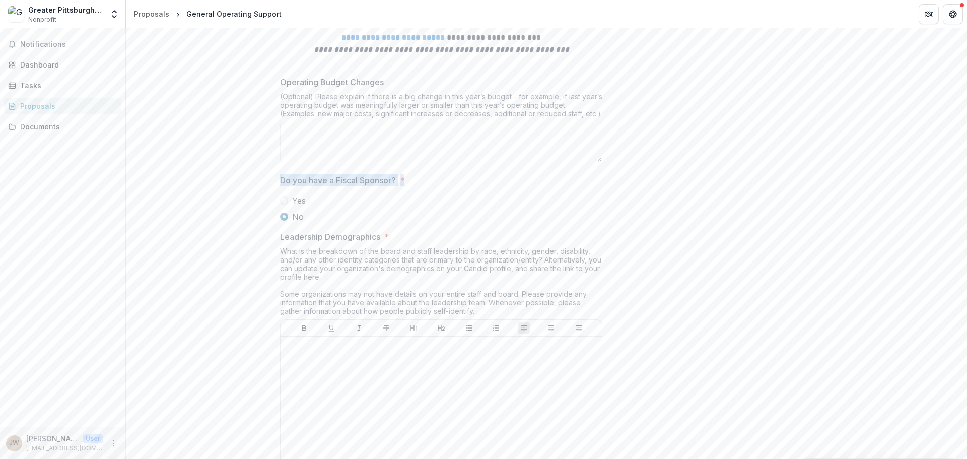
click at [282, 200] on span at bounding box center [284, 201] width 8 height 8
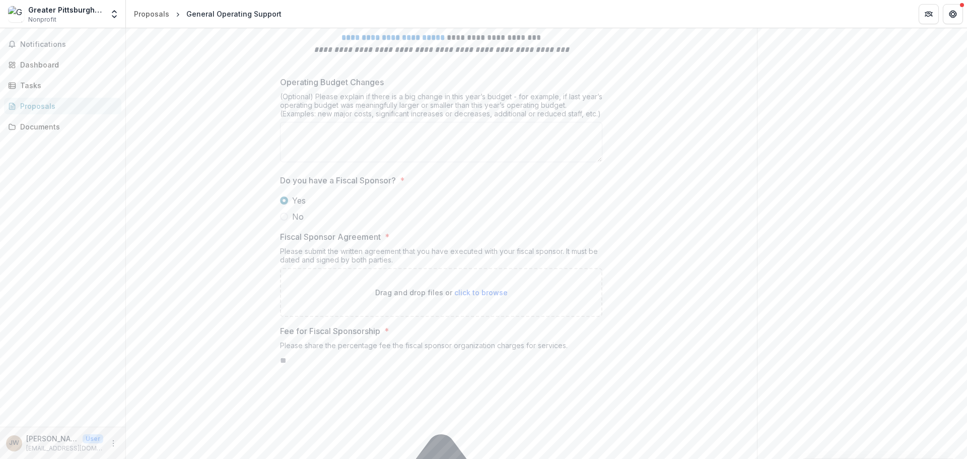
click at [283, 216] on span at bounding box center [284, 217] width 8 height 8
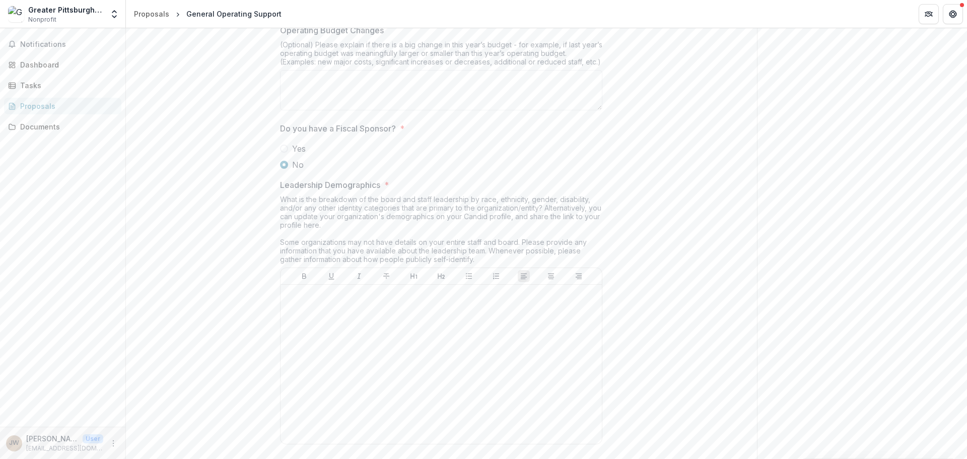
scroll to position [3779, 0]
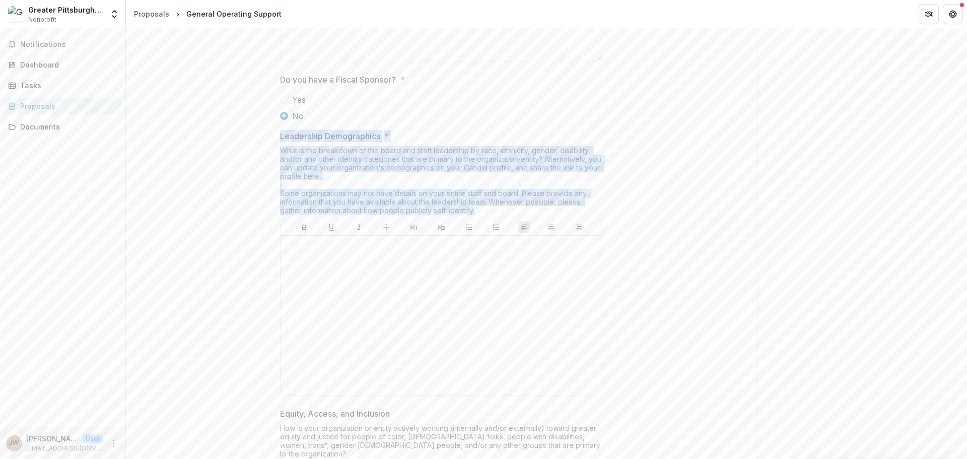
drag, startPoint x: 468, startPoint y: 210, endPoint x: 214, endPoint y: 130, distance: 266.1
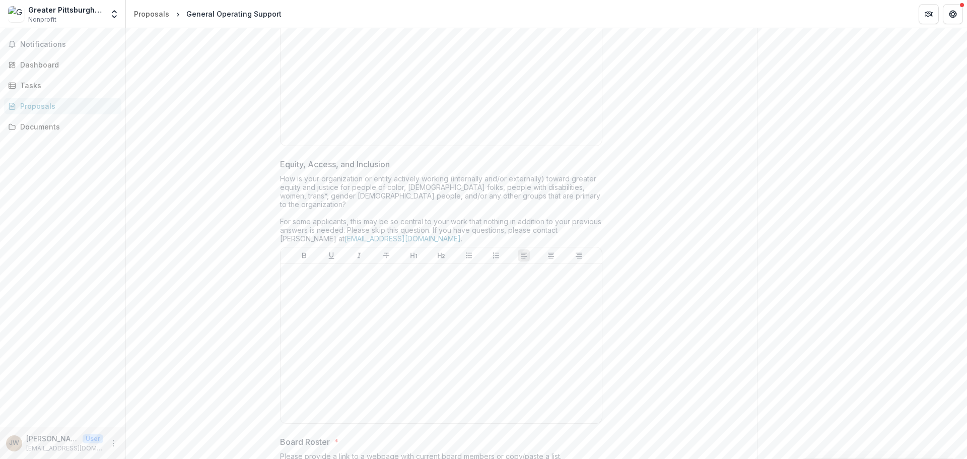
scroll to position [4081, 0]
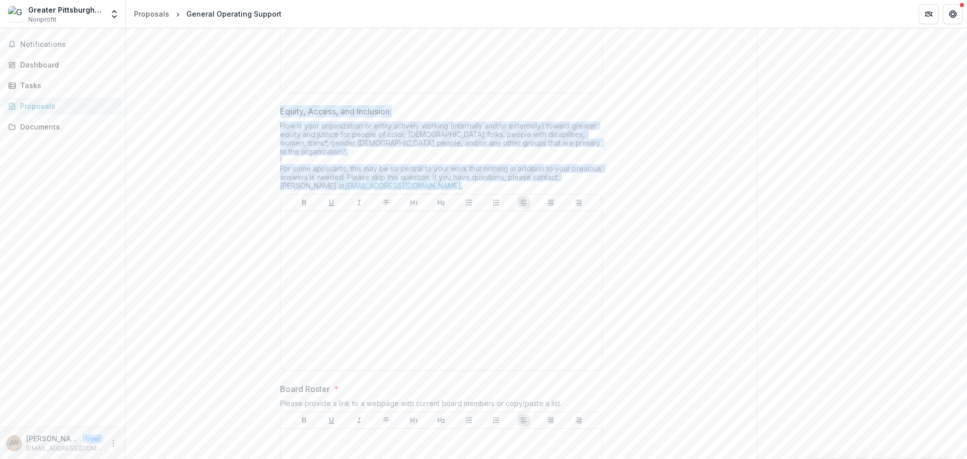
drag, startPoint x: 526, startPoint y: 182, endPoint x: 146, endPoint y: 105, distance: 388.2
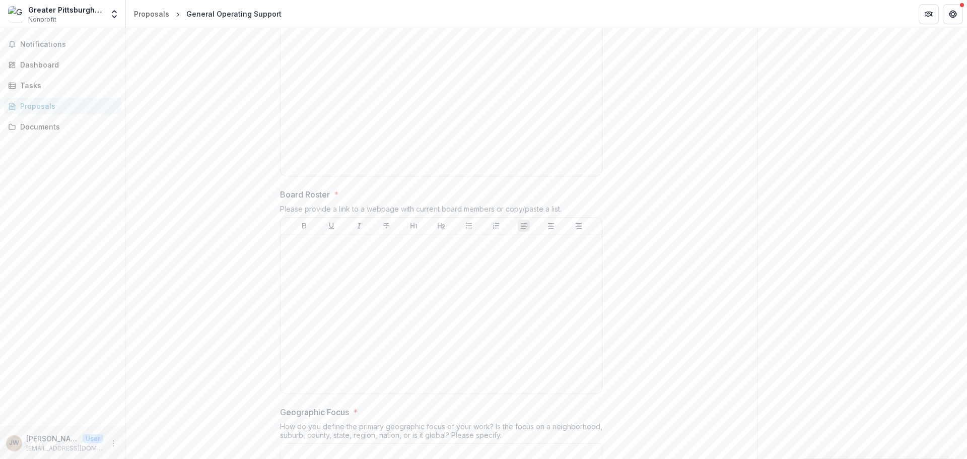
scroll to position [4283, 0]
drag, startPoint x: 566, startPoint y: 190, endPoint x: 273, endPoint y: 156, distance: 295.2
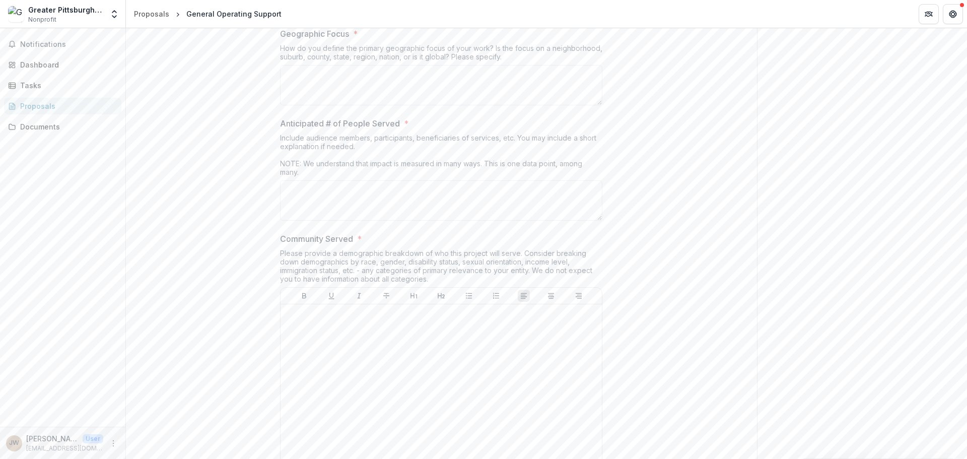
scroll to position [4686, 0]
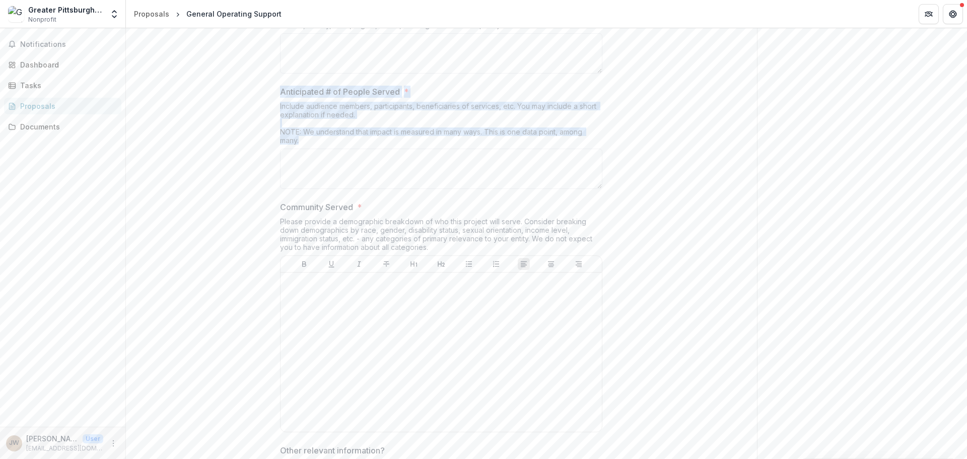
drag, startPoint x: 385, startPoint y: 136, endPoint x: 253, endPoint y: 88, distance: 139.8
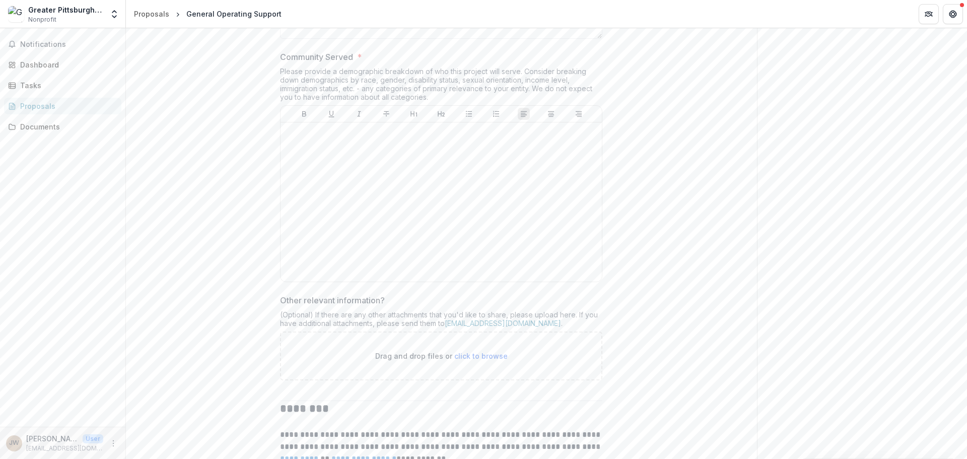
scroll to position [4837, 0]
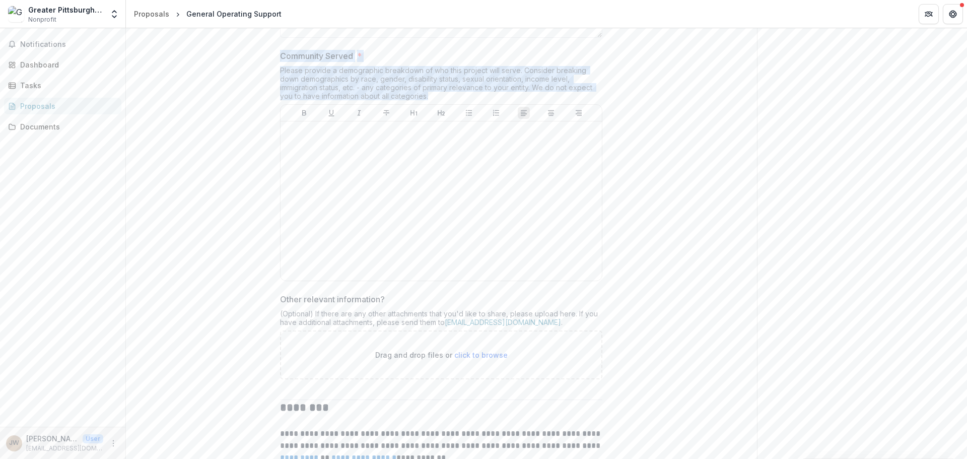
drag, startPoint x: 432, startPoint y: 88, endPoint x: 250, endPoint y: 46, distance: 186.5
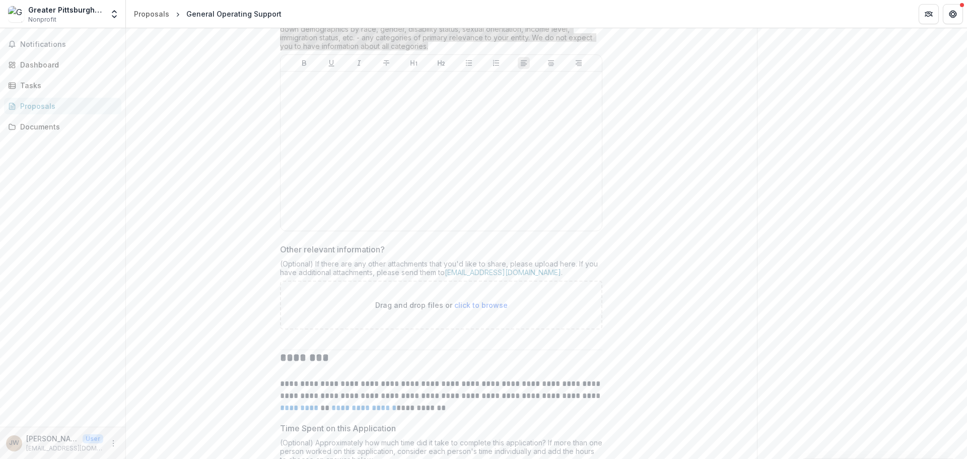
scroll to position [4887, 0]
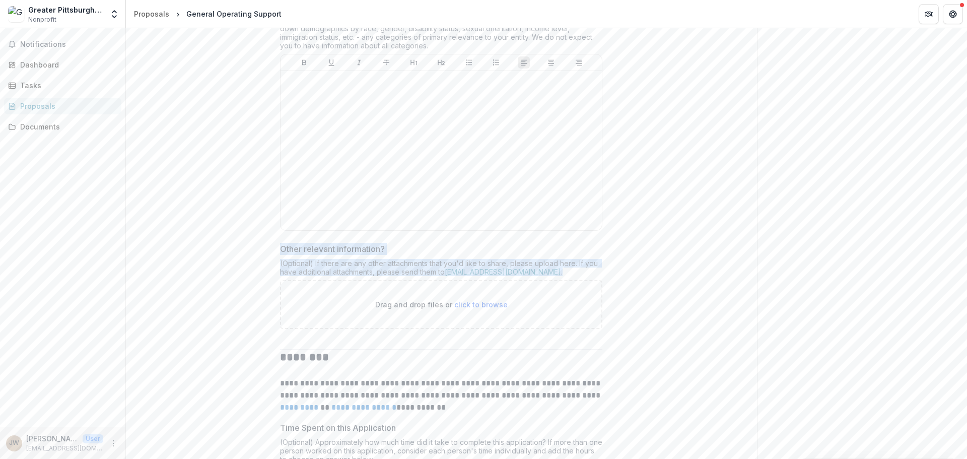
drag, startPoint x: 573, startPoint y: 266, endPoint x: 271, endPoint y: 243, distance: 303.2
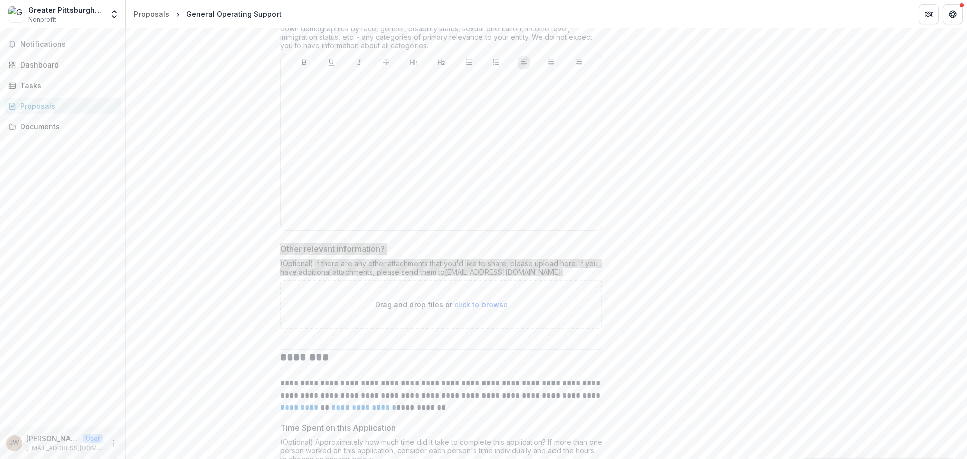
scroll to position [5089, 0]
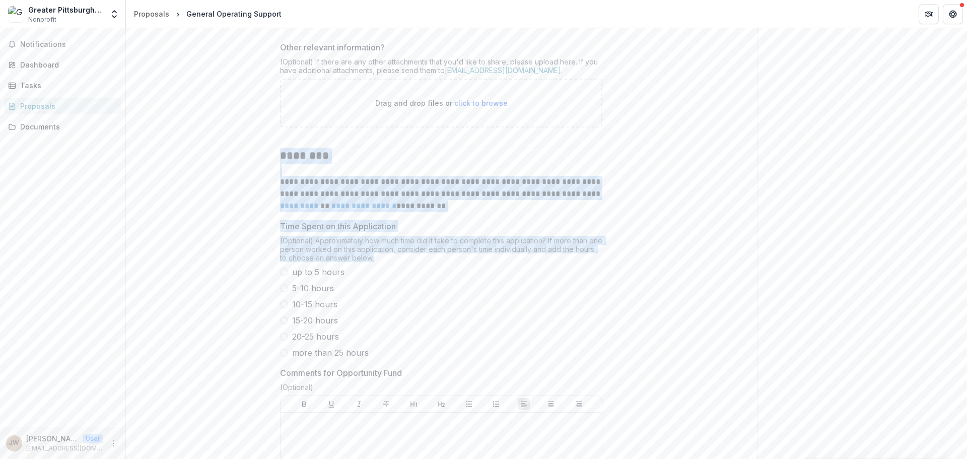
drag, startPoint x: 450, startPoint y: 251, endPoint x: 296, endPoint y: 157, distance: 180.7
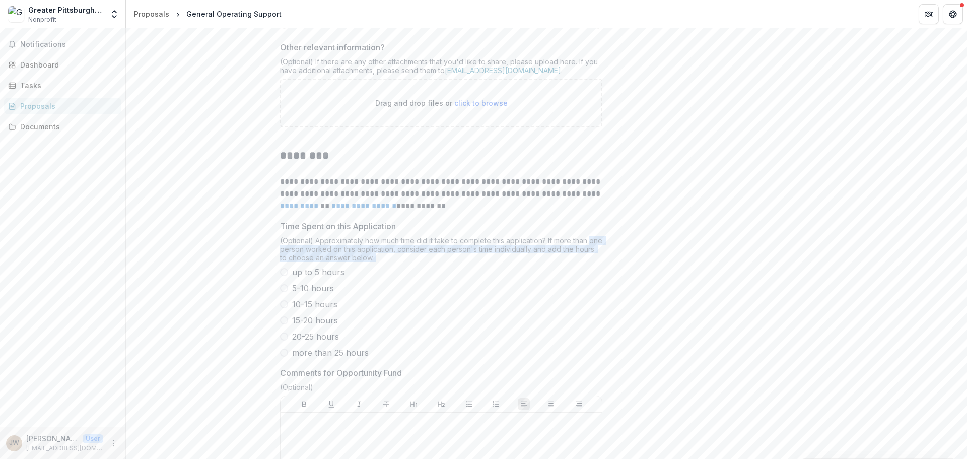
drag, startPoint x: 389, startPoint y: 344, endPoint x: 285, endPoint y: 245, distance: 143.3
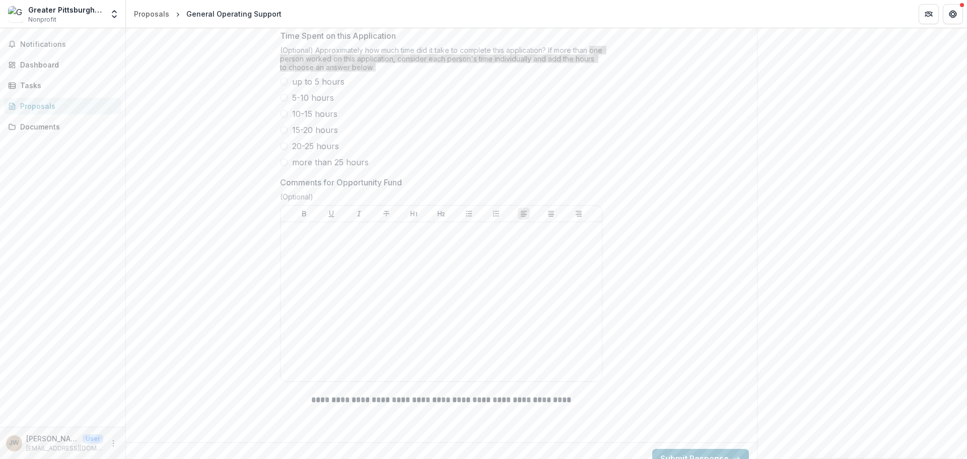
scroll to position [5287, 0]
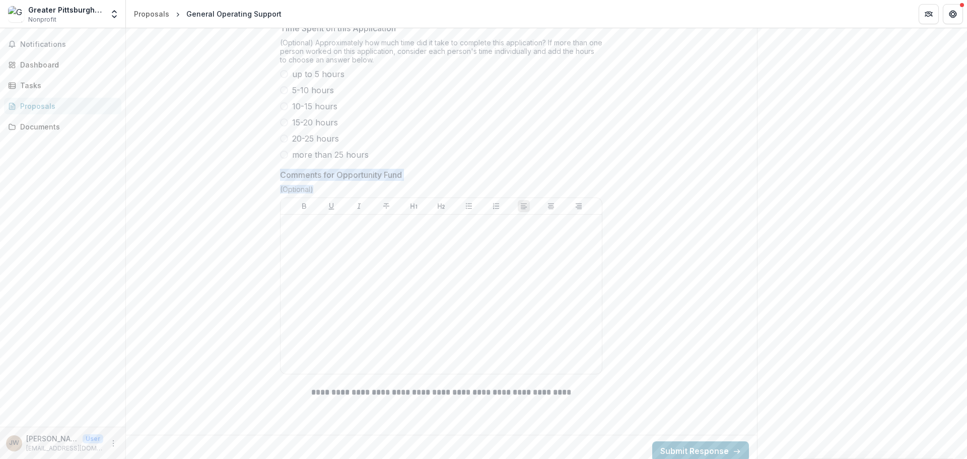
drag, startPoint x: 380, startPoint y: 176, endPoint x: 250, endPoint y: 165, distance: 129.9
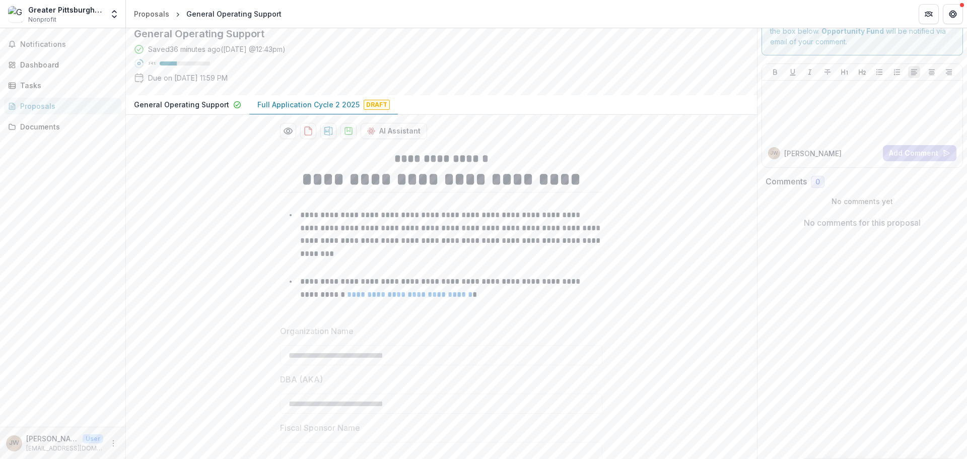
scroll to position [0, 0]
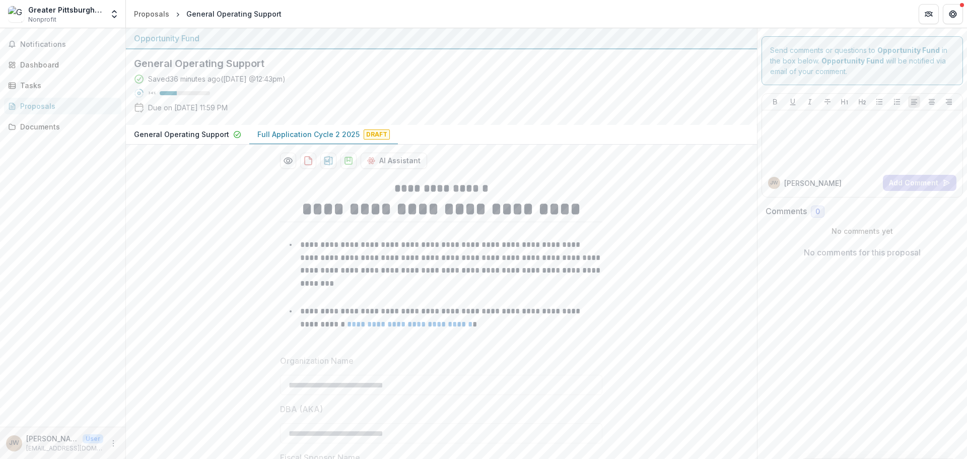
drag, startPoint x: 750, startPoint y: 223, endPoint x: 715, endPoint y: 69, distance: 158.5
click at [382, 158] on button "AI Assistant" at bounding box center [394, 161] width 67 height 16
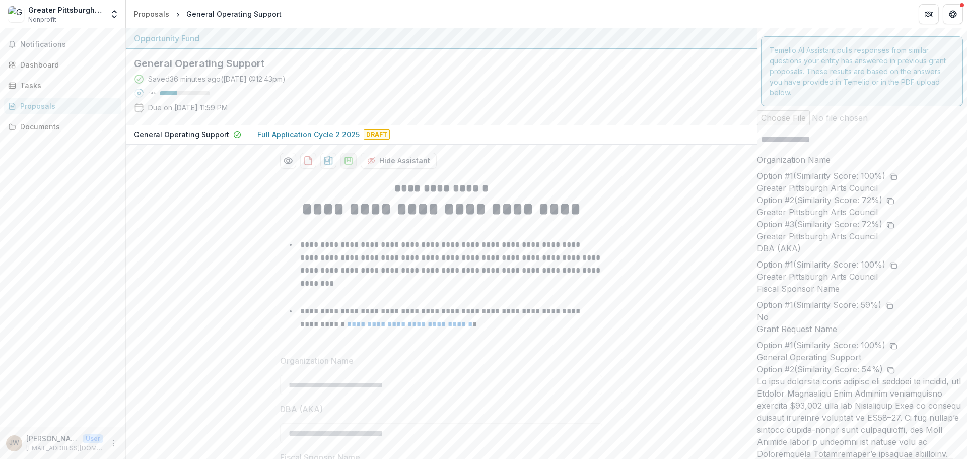
click at [347, 161] on polygon "download-proposal" at bounding box center [348, 159] width 3 height 4
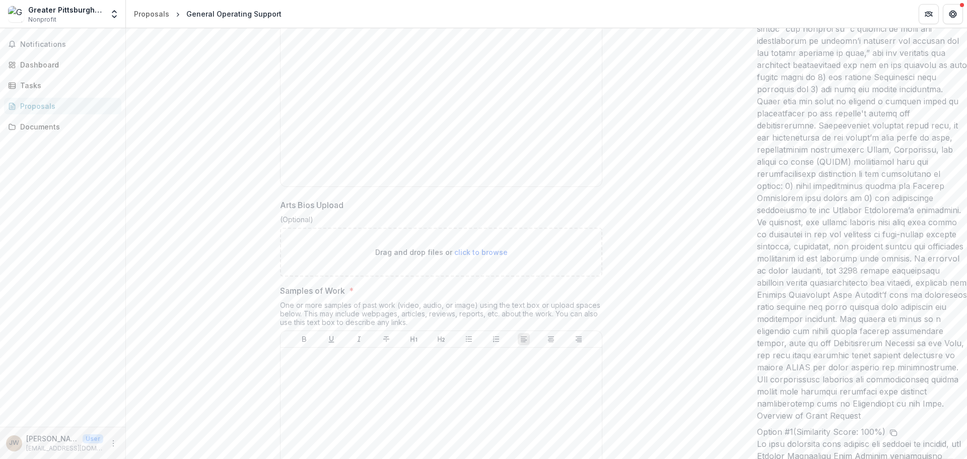
scroll to position [2419, 0]
